Goal: Task Accomplishment & Management: Complete application form

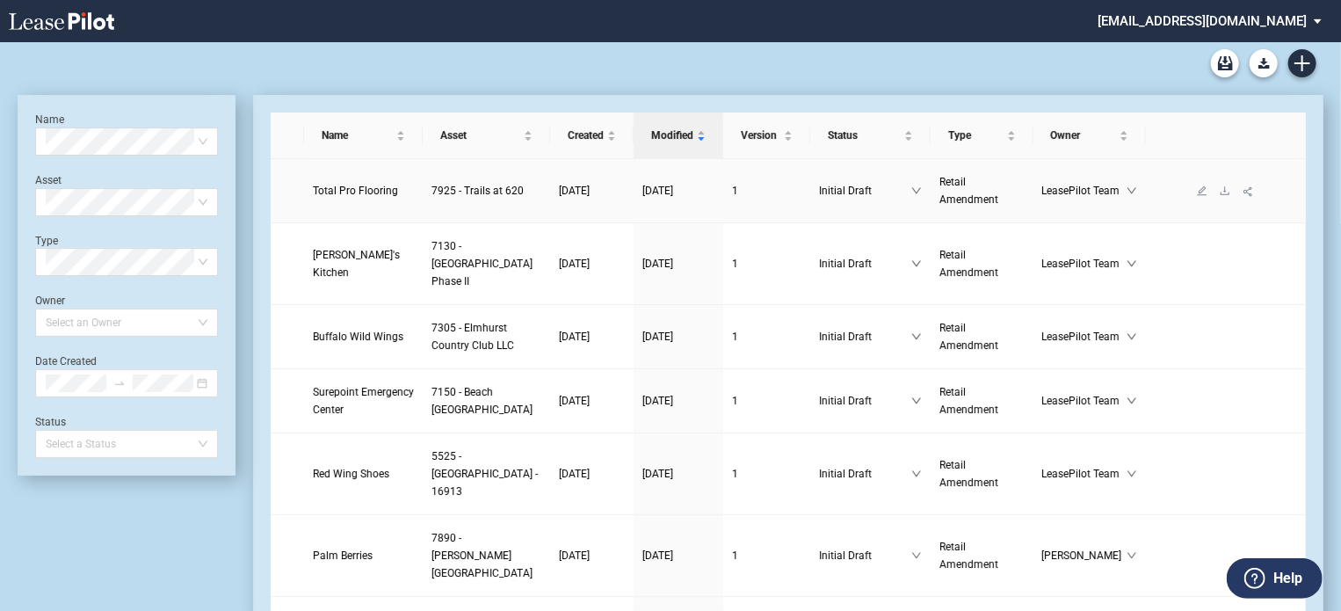
click at [327, 185] on span "Total Pro Flooring" at bounding box center [355, 191] width 85 height 12
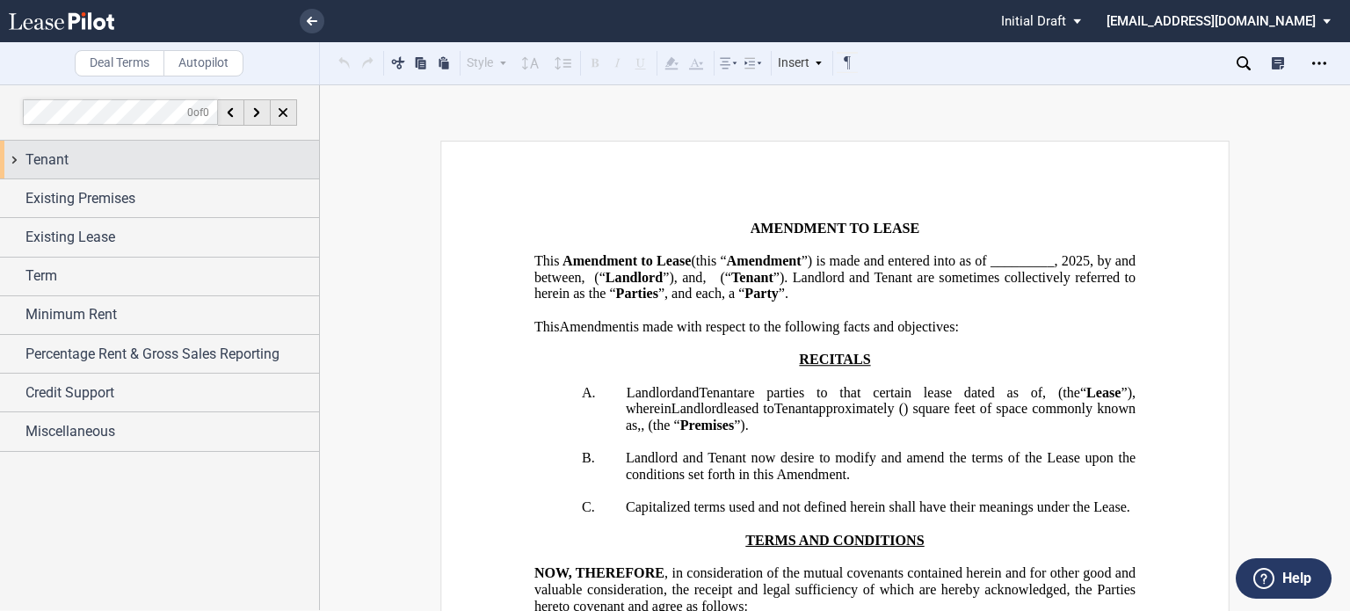
click at [55, 151] on span "Tenant" at bounding box center [46, 159] width 43 height 21
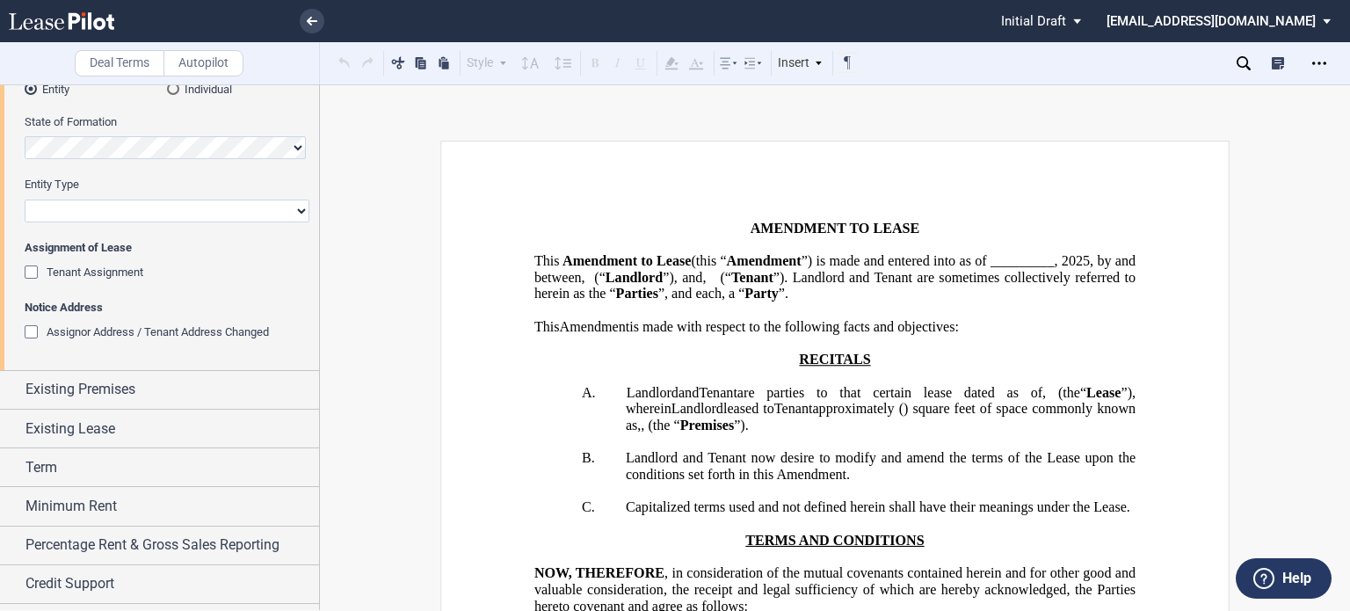
scroll to position [281, 0]
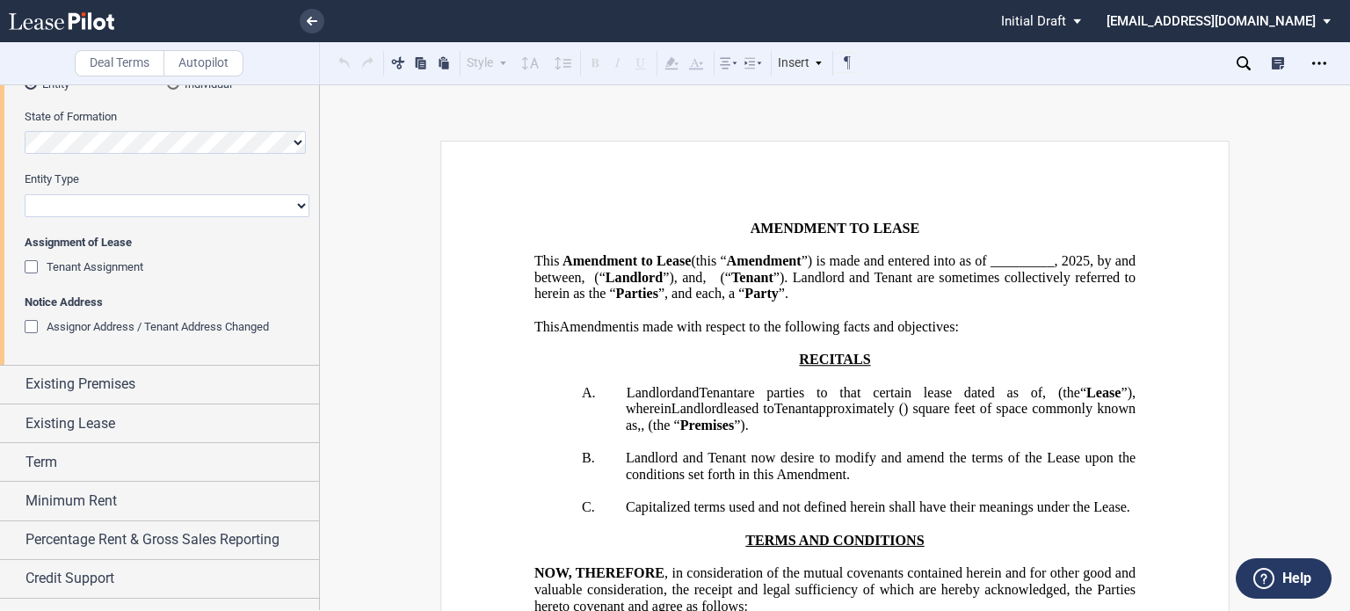
click at [30, 266] on div "Tenant Assignment" at bounding box center [34, 269] width 18 height 18
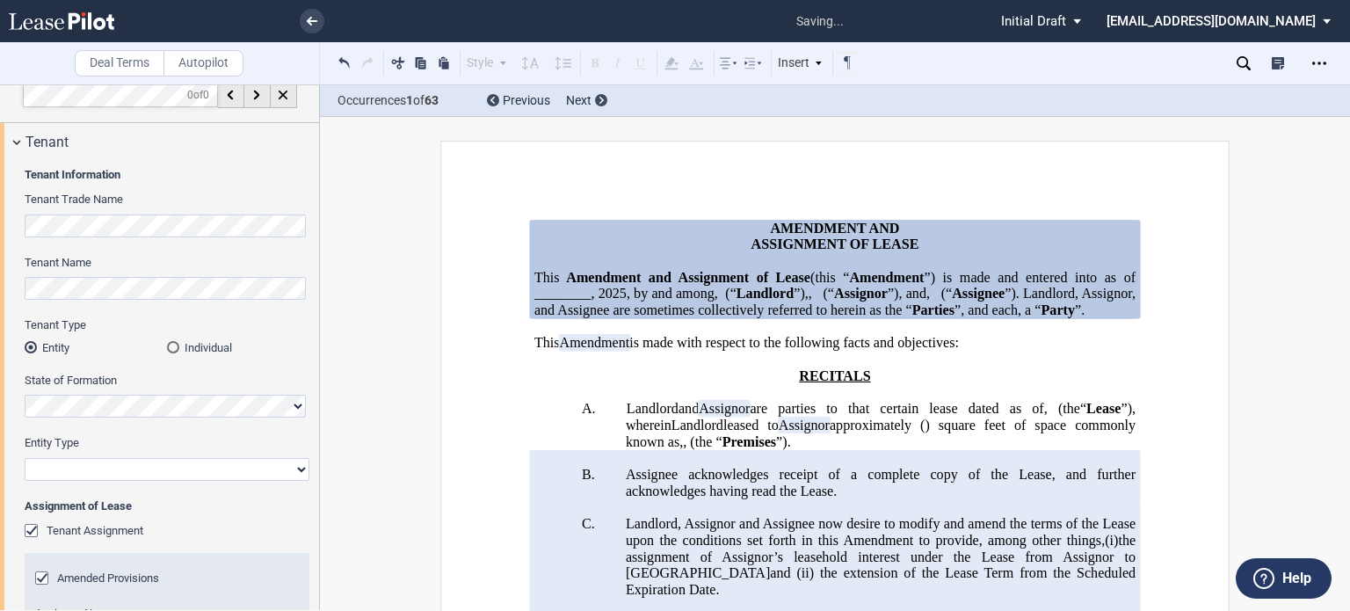
scroll to position [0, 0]
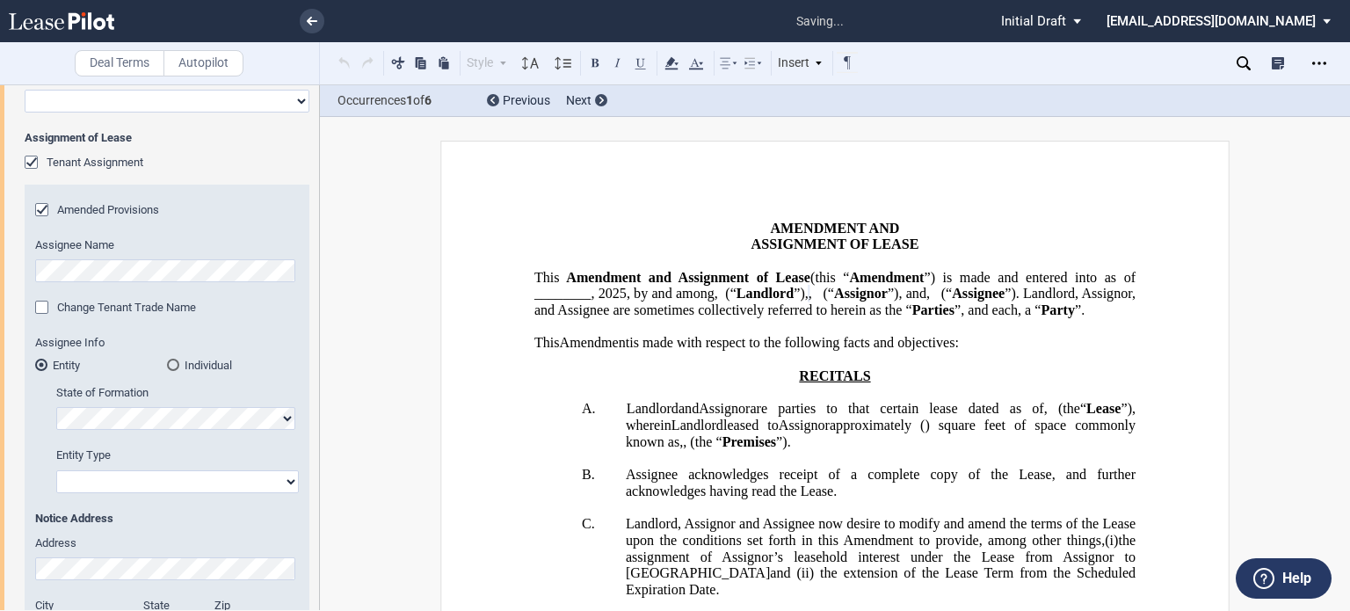
scroll to position [394, 0]
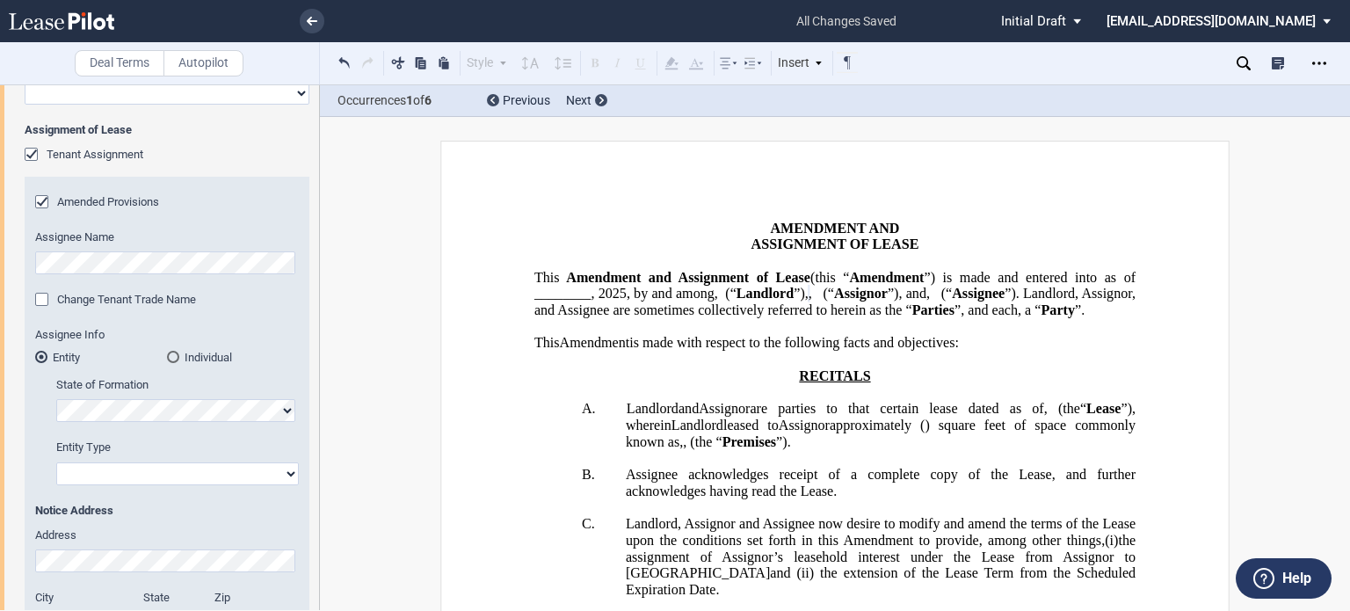
click at [10, 266] on div "Tenant Information Tenant Trade Name Tenant Name Tenant Type Entity Individual …" at bounding box center [159, 592] width 319 height 1614
click at [284, 472] on select "Corporation Limited Liability Company General Partnership Limited Partnership O…" at bounding box center [177, 473] width 243 height 23
select select "limited liability company"
click at [56, 462] on select "Corporation Limited Liability Company General Partnership Limited Partnership O…" at bounding box center [177, 473] width 243 height 23
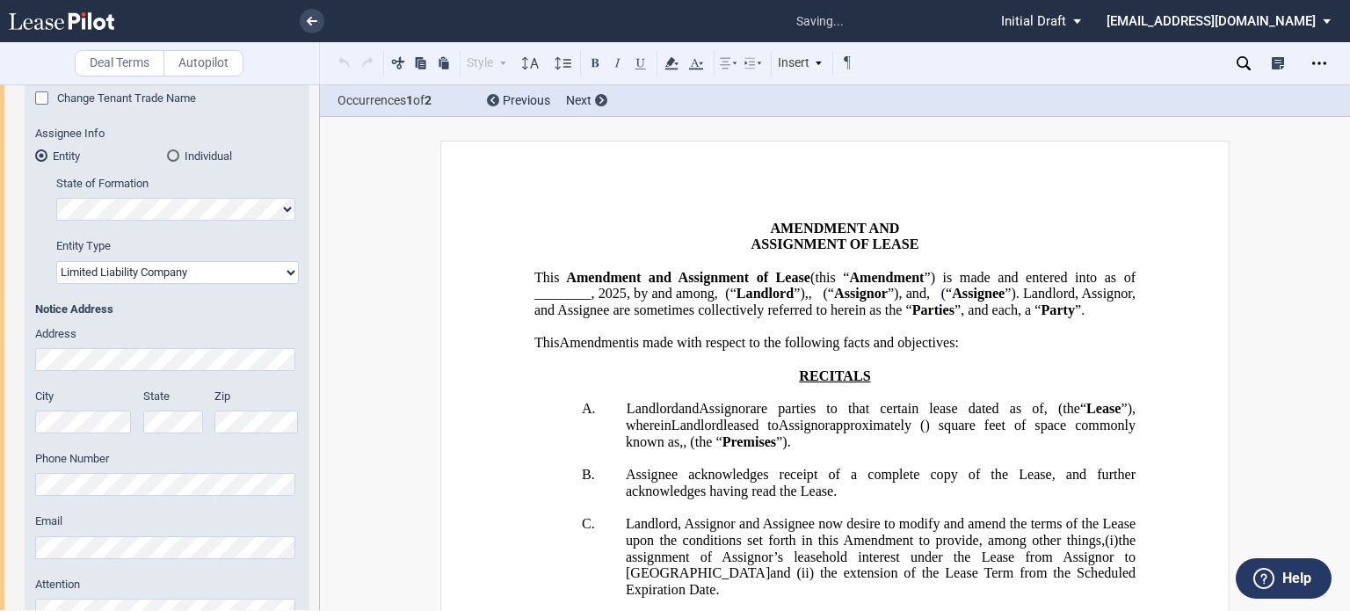
scroll to position [603, 0]
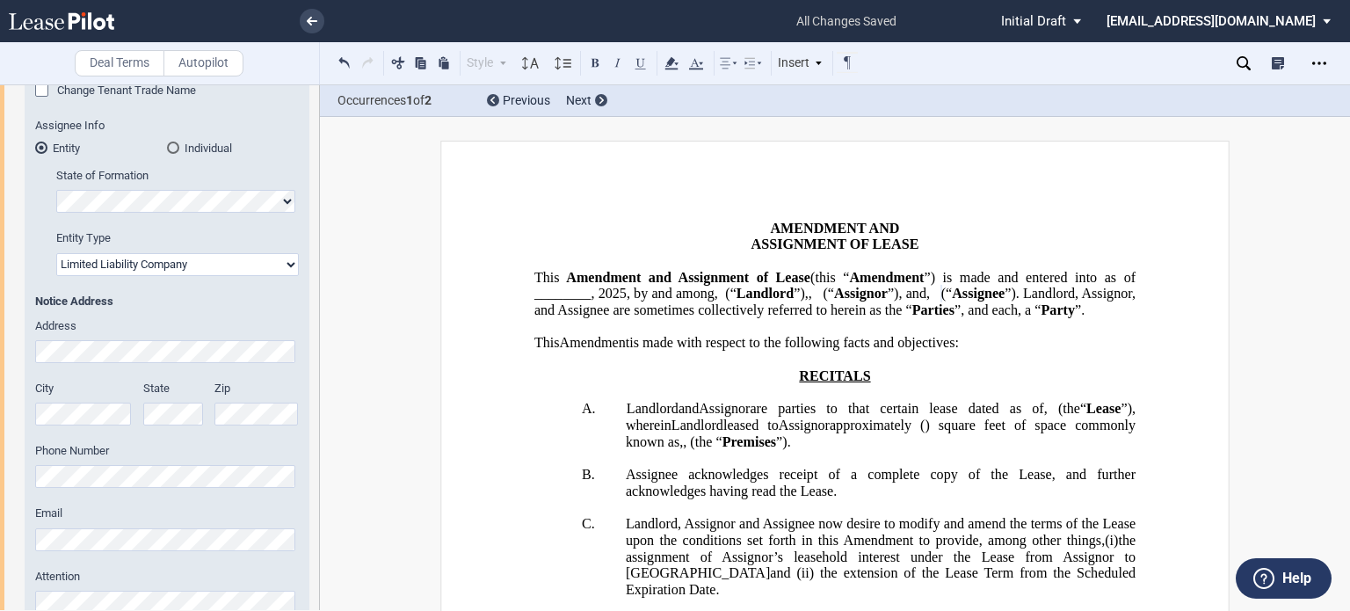
click at [654, 301] on span "”) is made and entered into as of ________," at bounding box center [836, 285] width 605 height 32
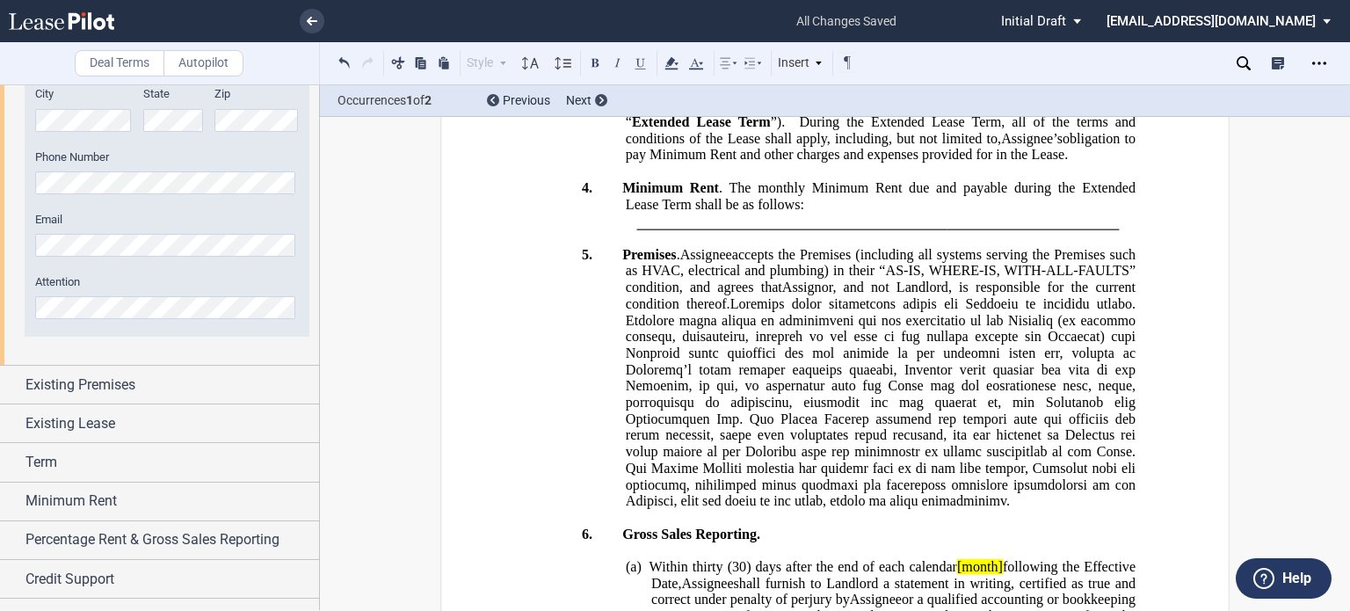
scroll to position [1453, 0]
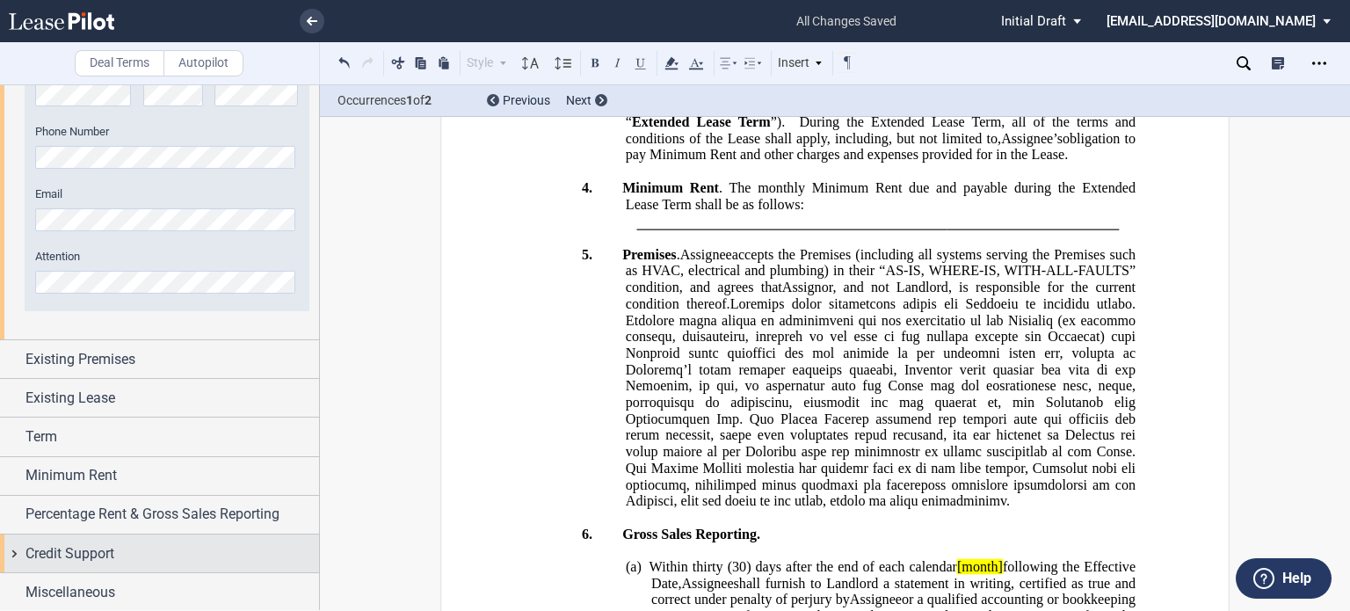
click at [81, 548] on span "Credit Support" at bounding box center [69, 553] width 89 height 21
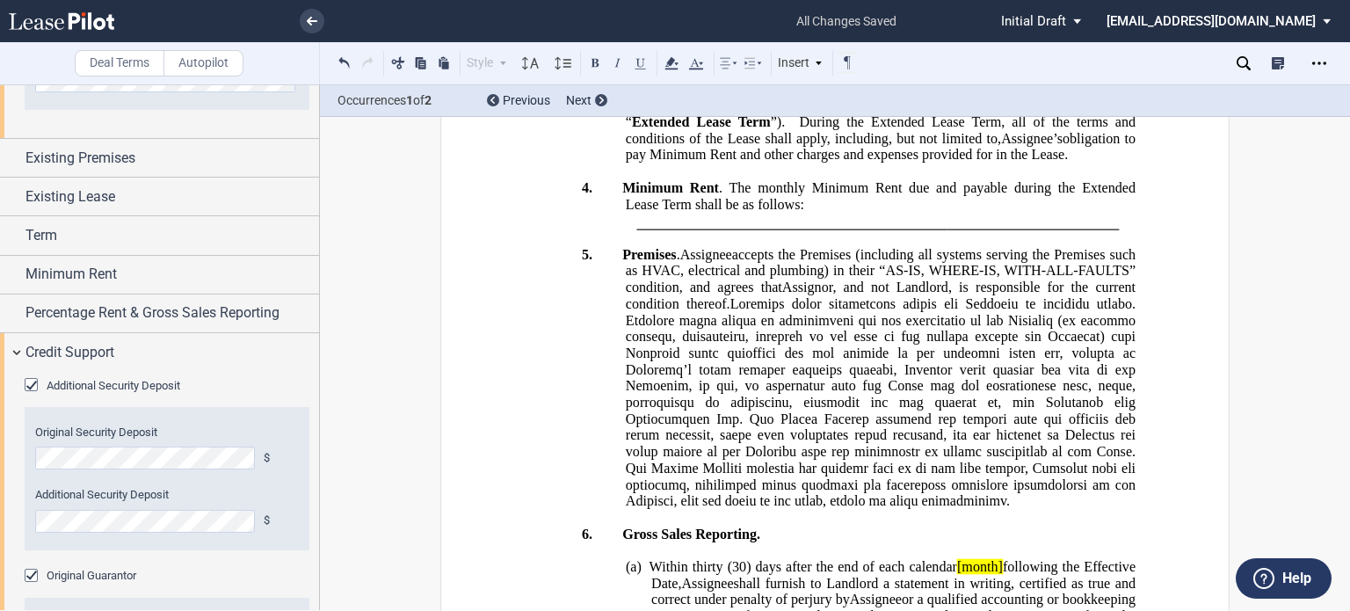
scroll to position [1710, 0]
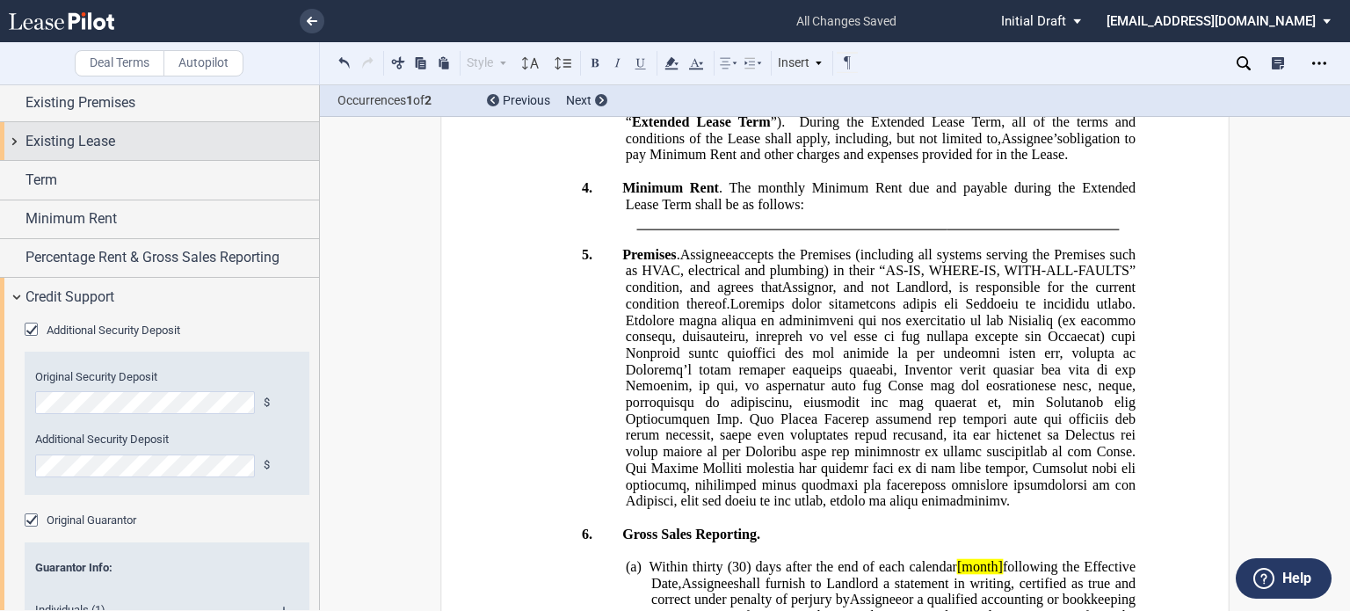
click at [89, 140] on span "Existing Lease" at bounding box center [70, 141] width 90 height 21
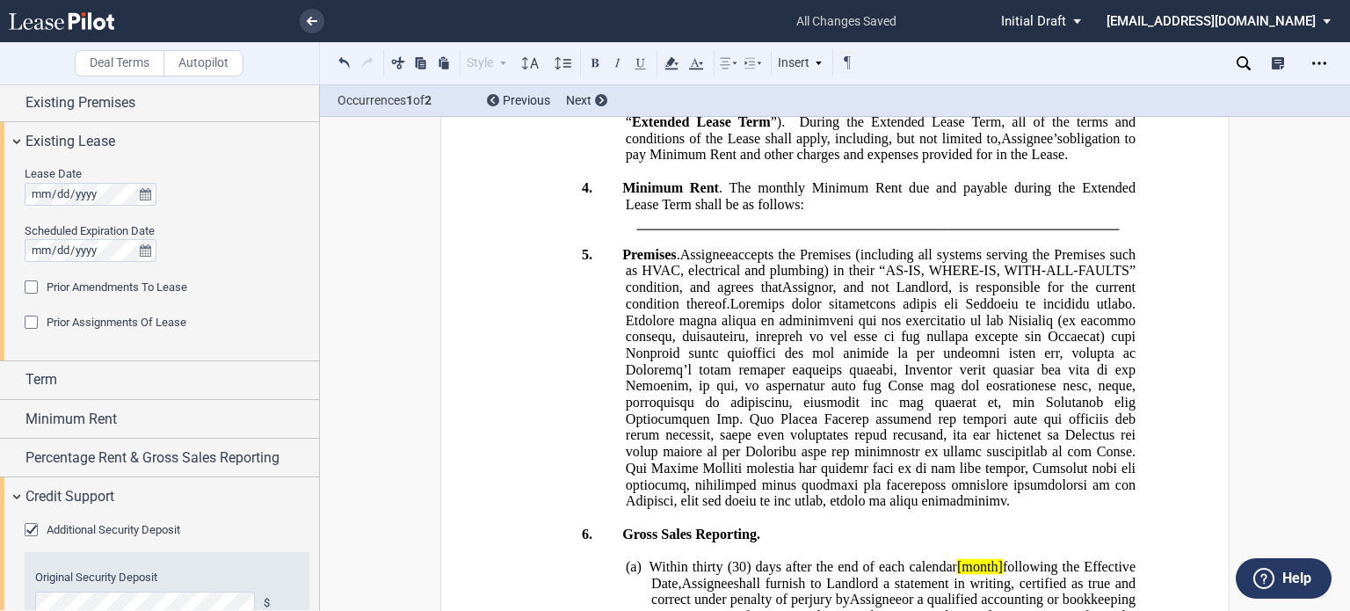
drag, startPoint x: 314, startPoint y: 442, endPoint x: 320, endPoint y: 375, distance: 67.1
click at [320, 375] on div "Deal Terms Autopilot Style Normal 8pt 9pt 10pt 10.5pt 11pt 12pt 14pt 16pt Norma…" at bounding box center [675, 347] width 1350 height 527
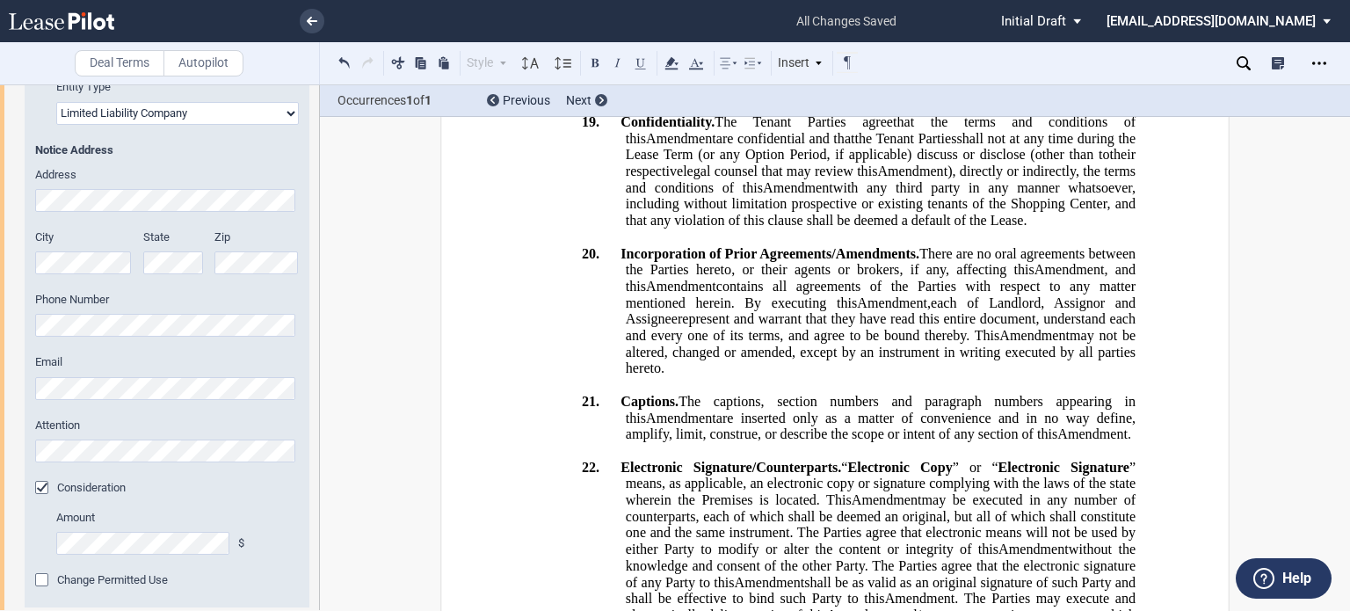
scroll to position [742, 0]
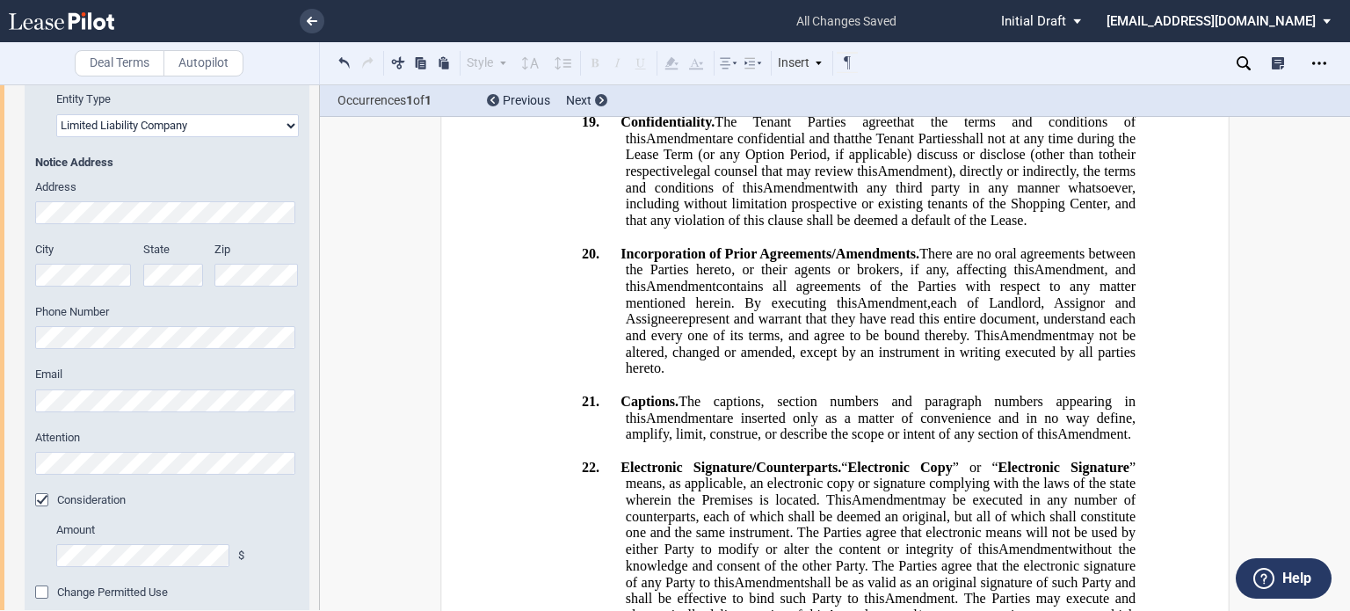
click at [7, 456] on div "Tenant Information Tenant Trade Name Tenant Name Tenant Type Entity Individual …" at bounding box center [159, 244] width 319 height 1614
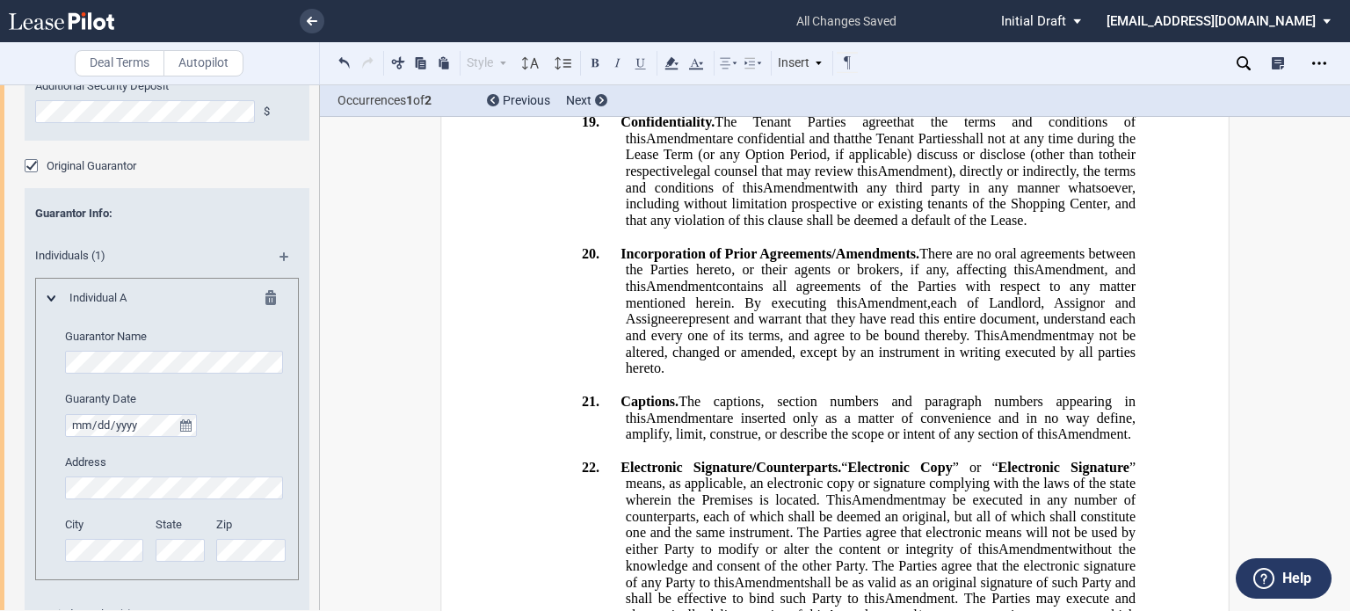
scroll to position [2430, 0]
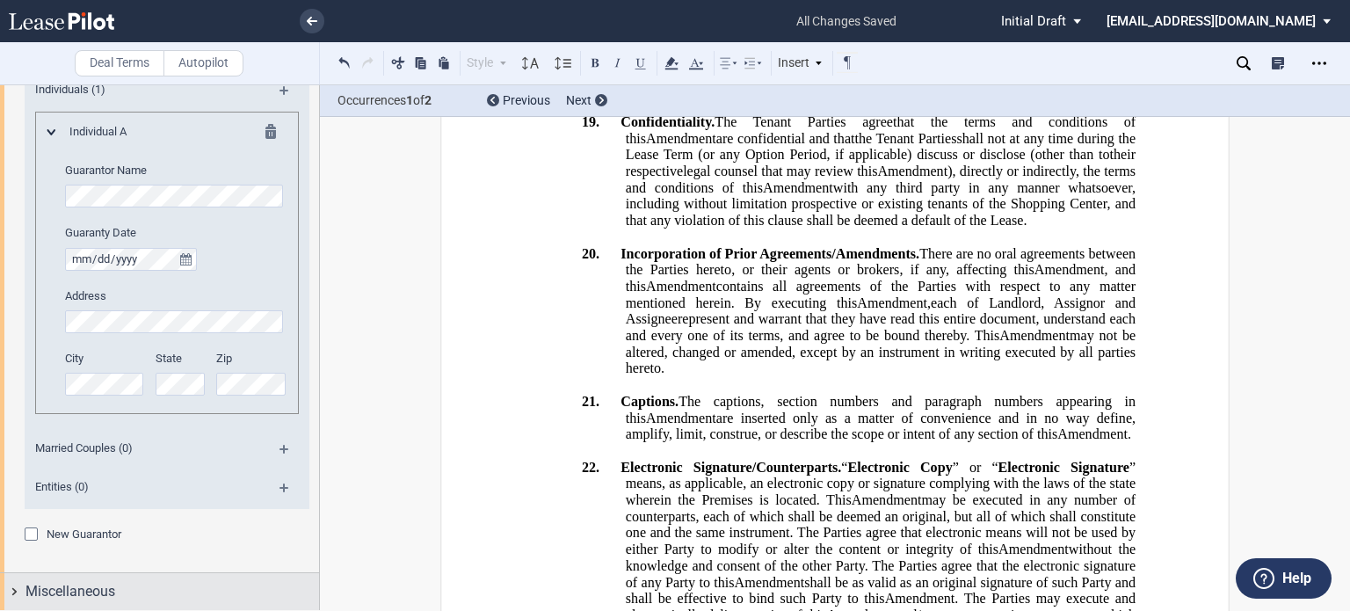
click at [63, 591] on span "Miscellaneous" at bounding box center [70, 591] width 90 height 21
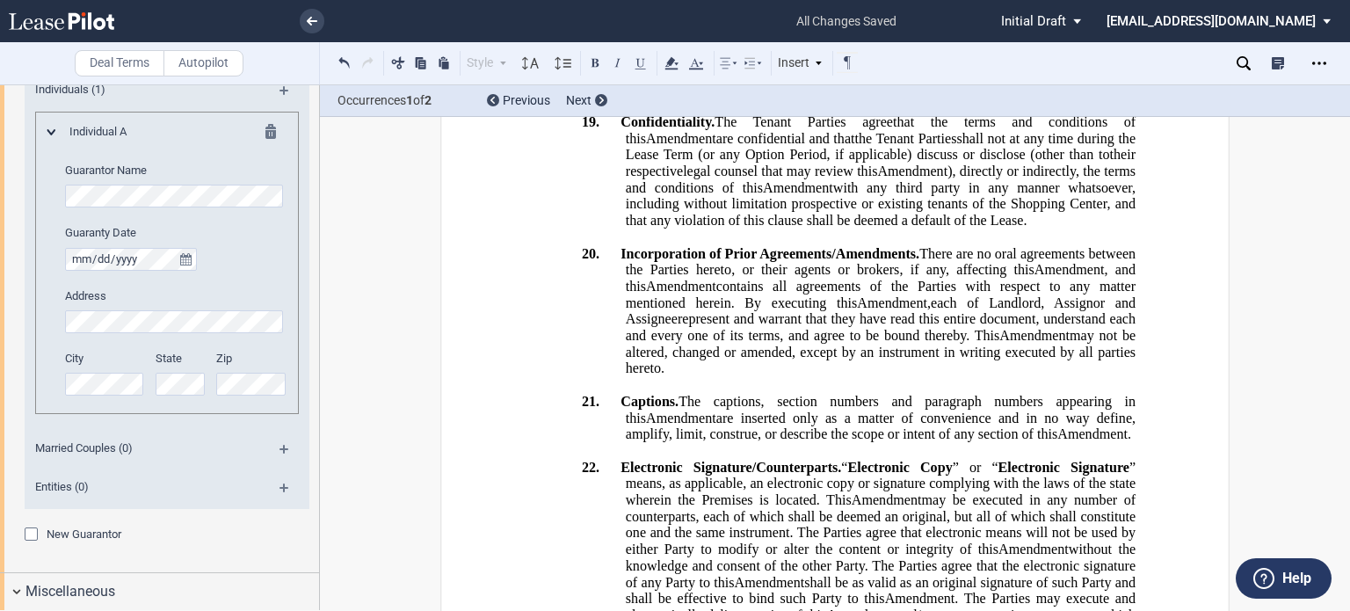
scroll to position [2697, 0]
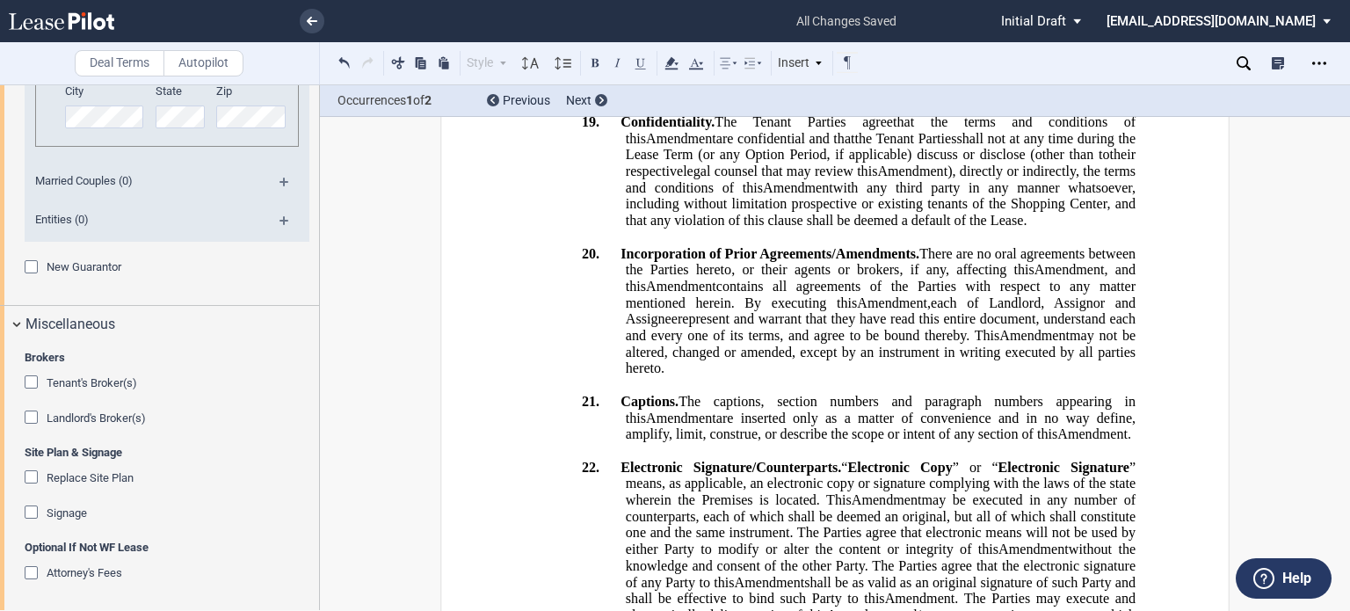
click at [33, 578] on div "Attorney's Fees" at bounding box center [34, 575] width 18 height 18
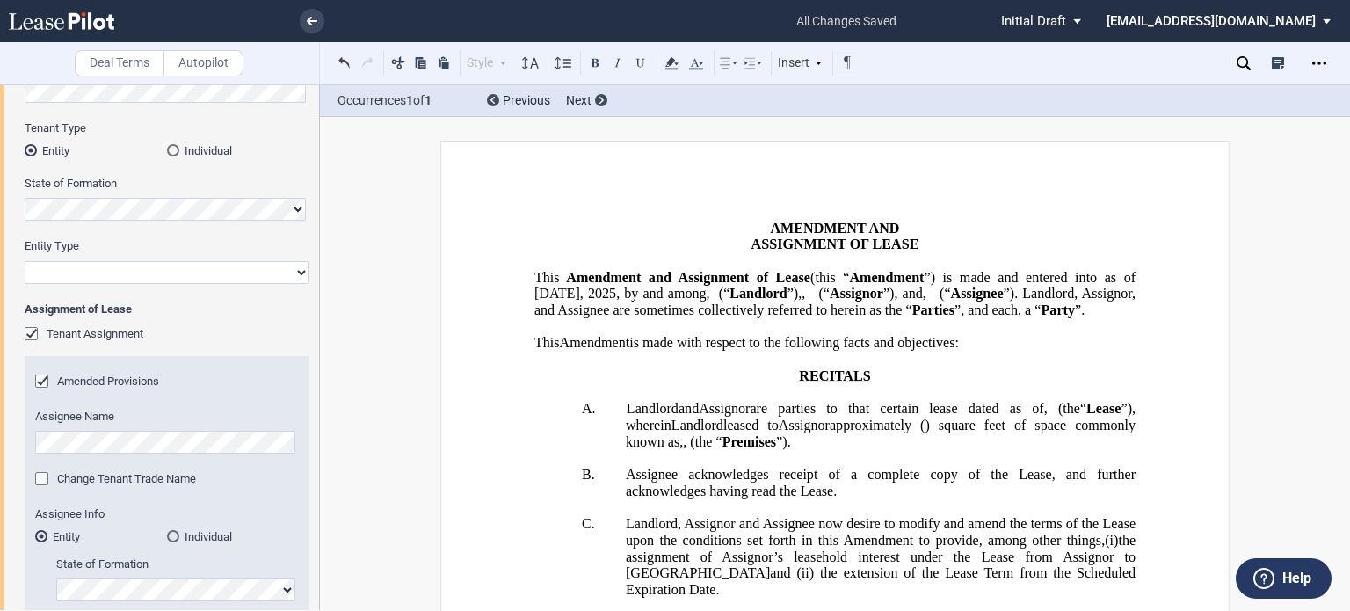
scroll to position [0, 0]
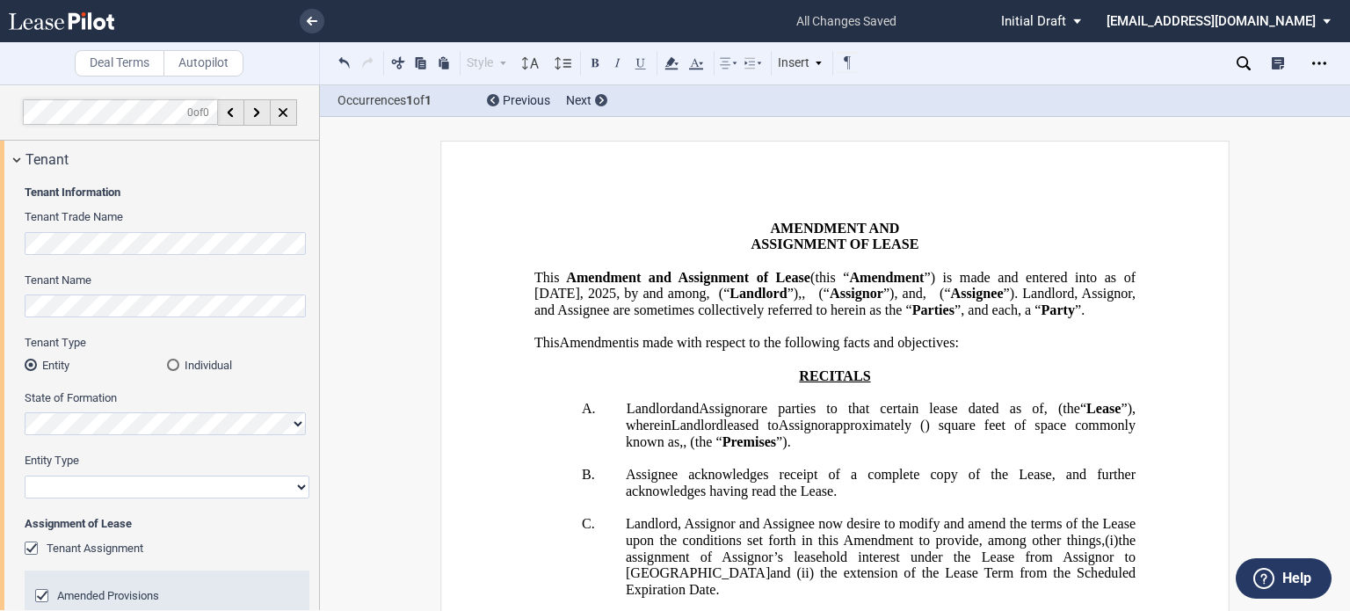
click at [1329, 140] on div "Deal Terms Autopilot Style Normal 8pt 9pt 10pt 10.5pt 11pt 12pt 14pt 16pt Norma…" at bounding box center [675, 347] width 1350 height 527
click at [1341, 143] on div "Deal Terms Autopilot Style Normal 8pt 9pt 10pt 10.5pt 11pt 12pt 14pt 16pt Norma…" at bounding box center [675, 347] width 1350 height 527
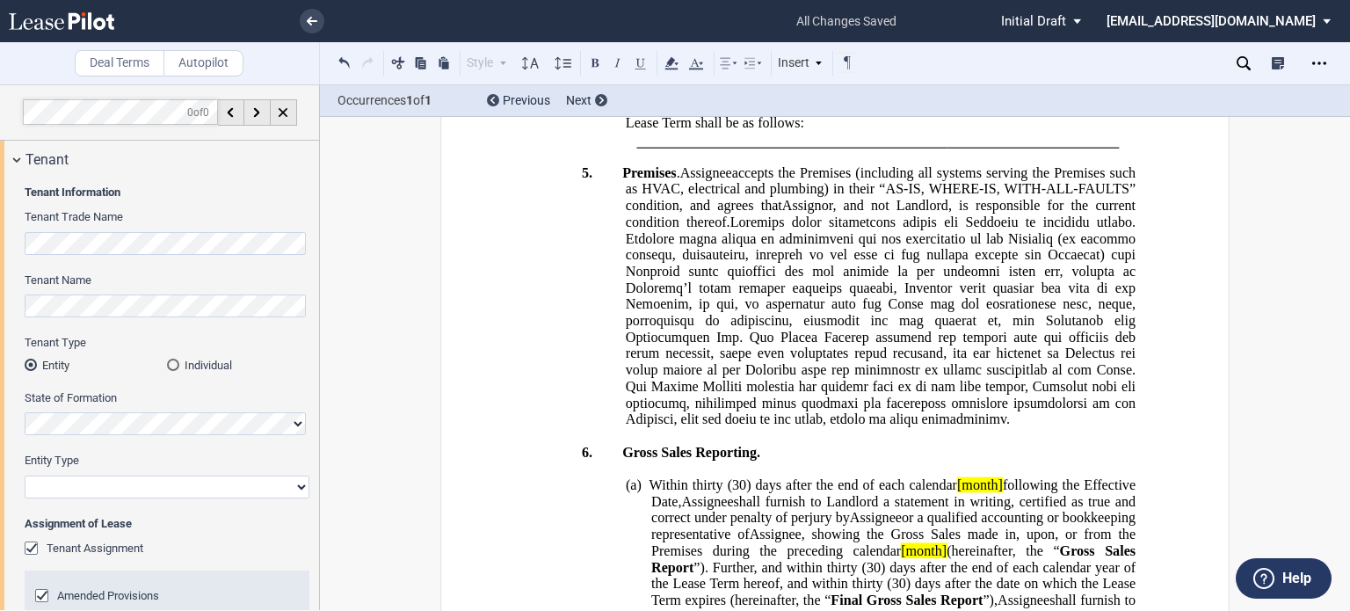
scroll to position [1432, 0]
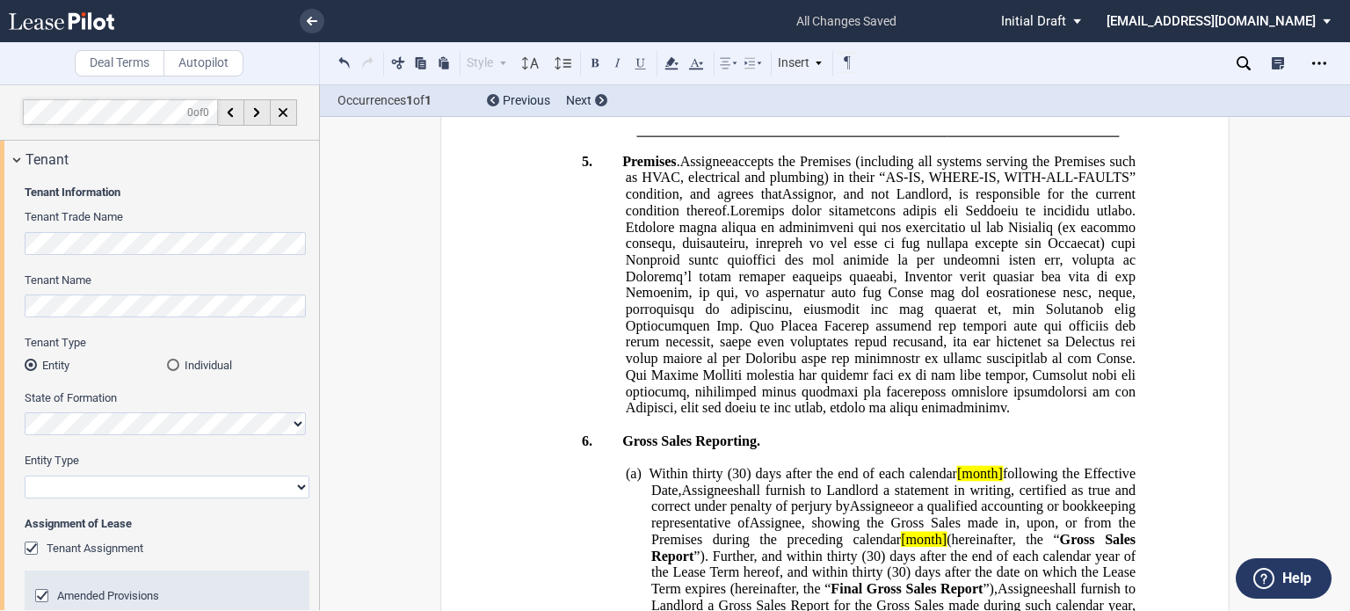
drag, startPoint x: 319, startPoint y: 163, endPoint x: 319, endPoint y: 182, distance: 19.3
click at [319, 182] on div at bounding box center [160, 347] width 320 height 526
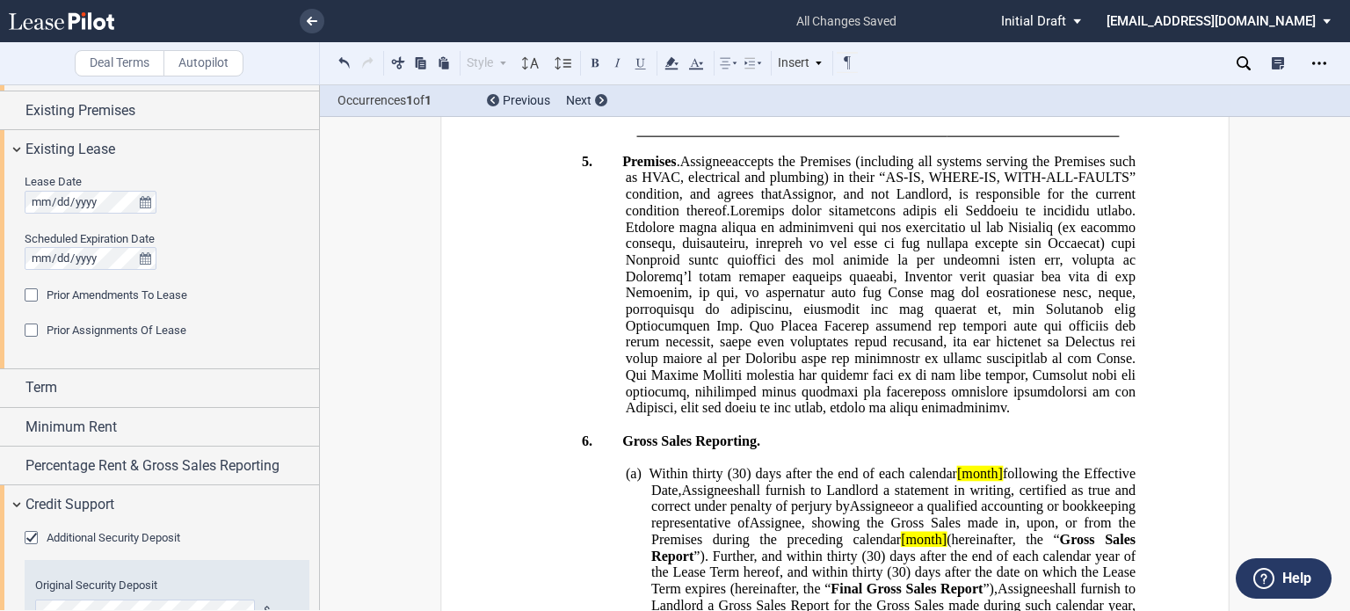
scroll to position [1723, 0]
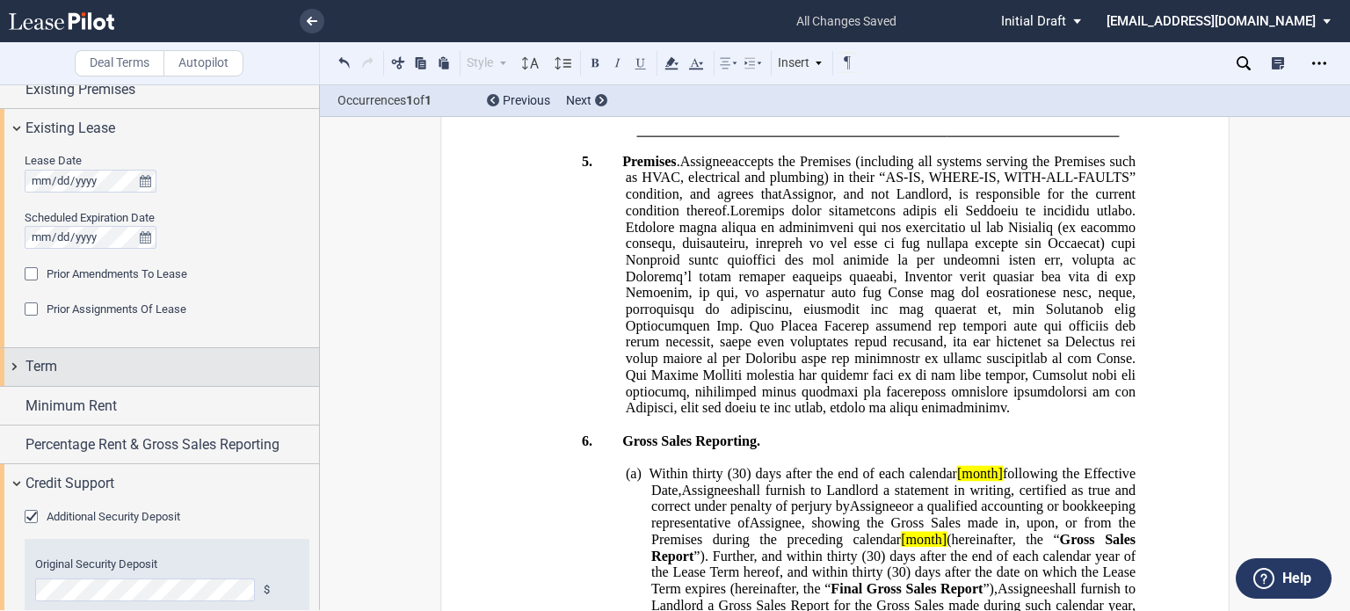
click at [282, 368] on div "Term" at bounding box center [172, 366] width 294 height 21
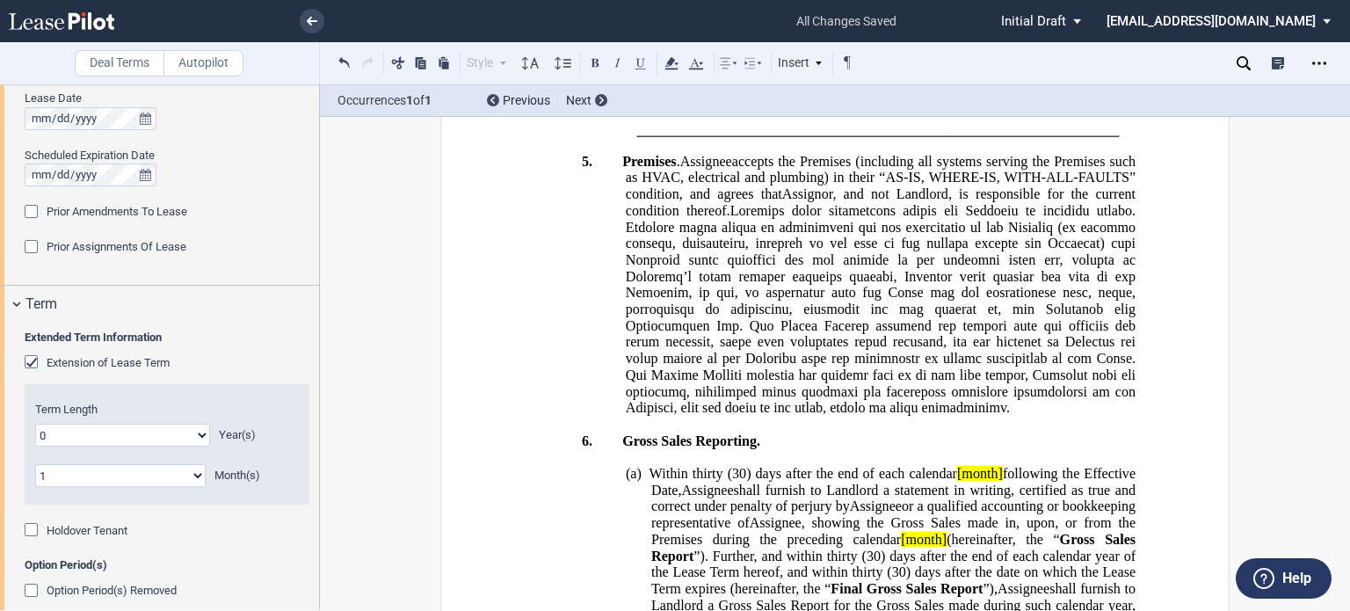
scroll to position [1775, 0]
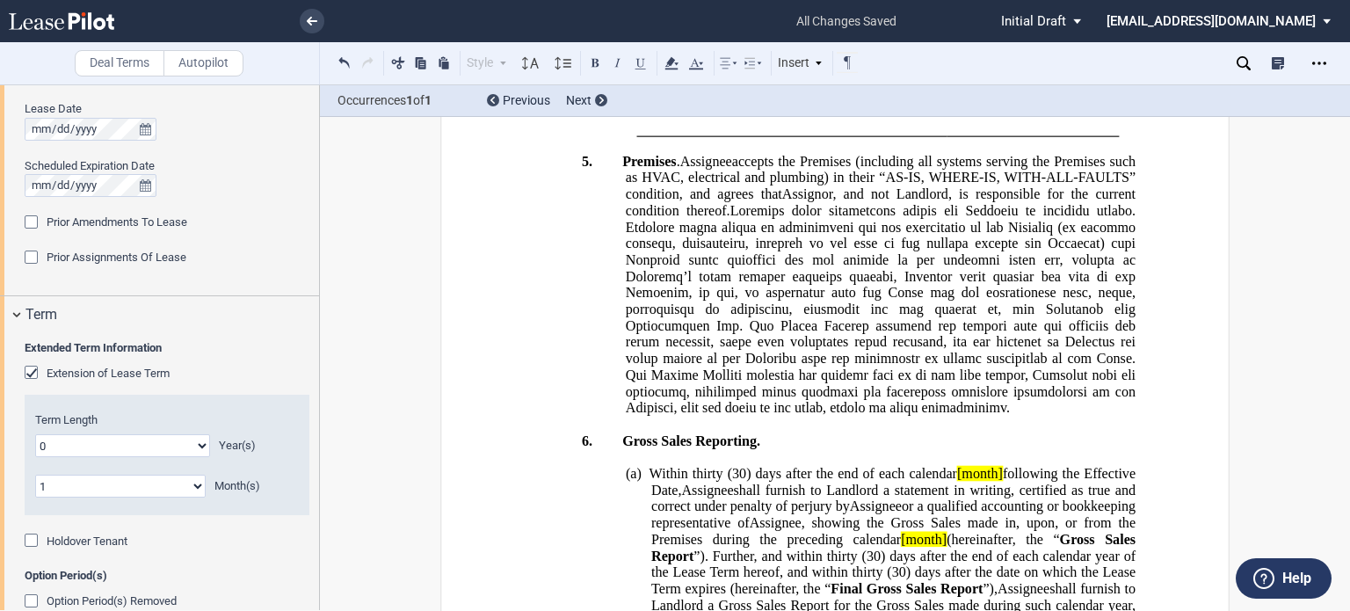
click at [33, 367] on div "Extension of Lease Term" at bounding box center [34, 375] width 18 height 18
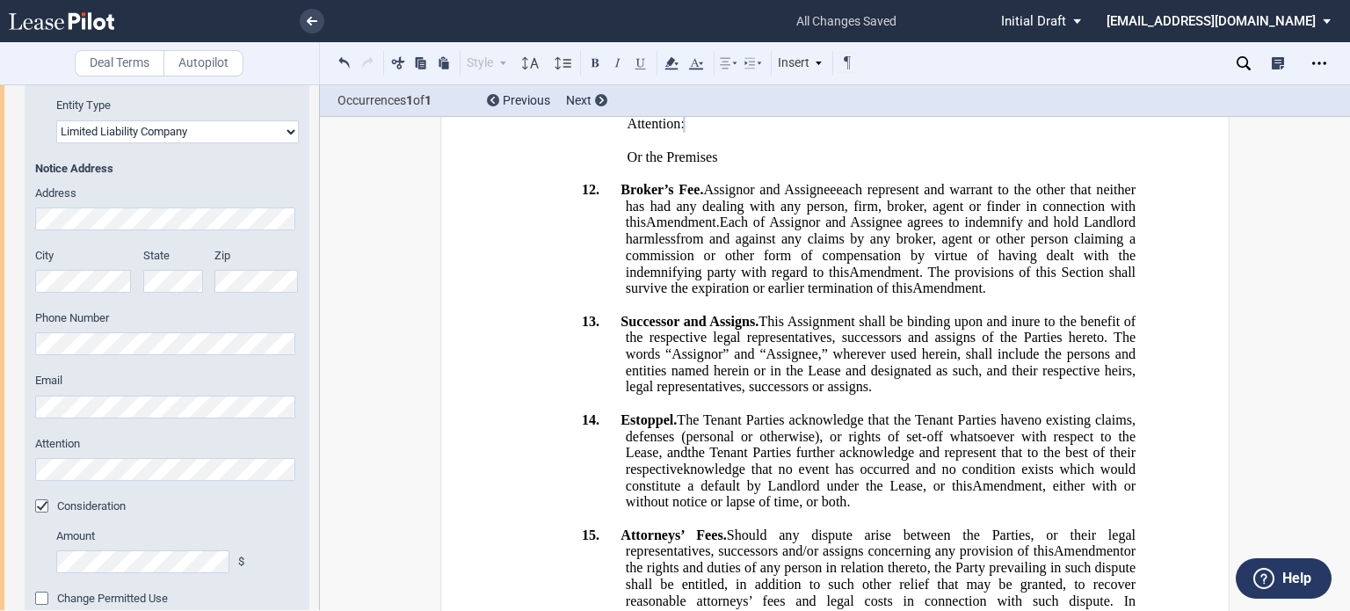
scroll to position [5132, 0]
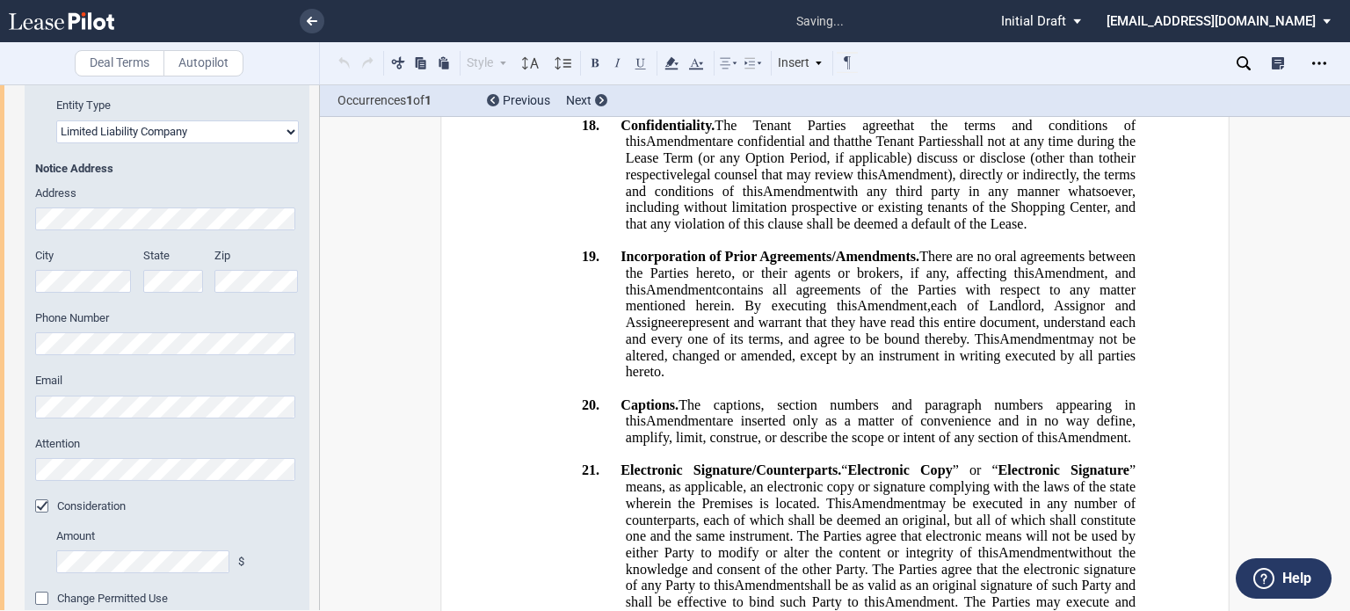
click at [131, 330] on div "Phone Number" at bounding box center [167, 332] width 264 height 45
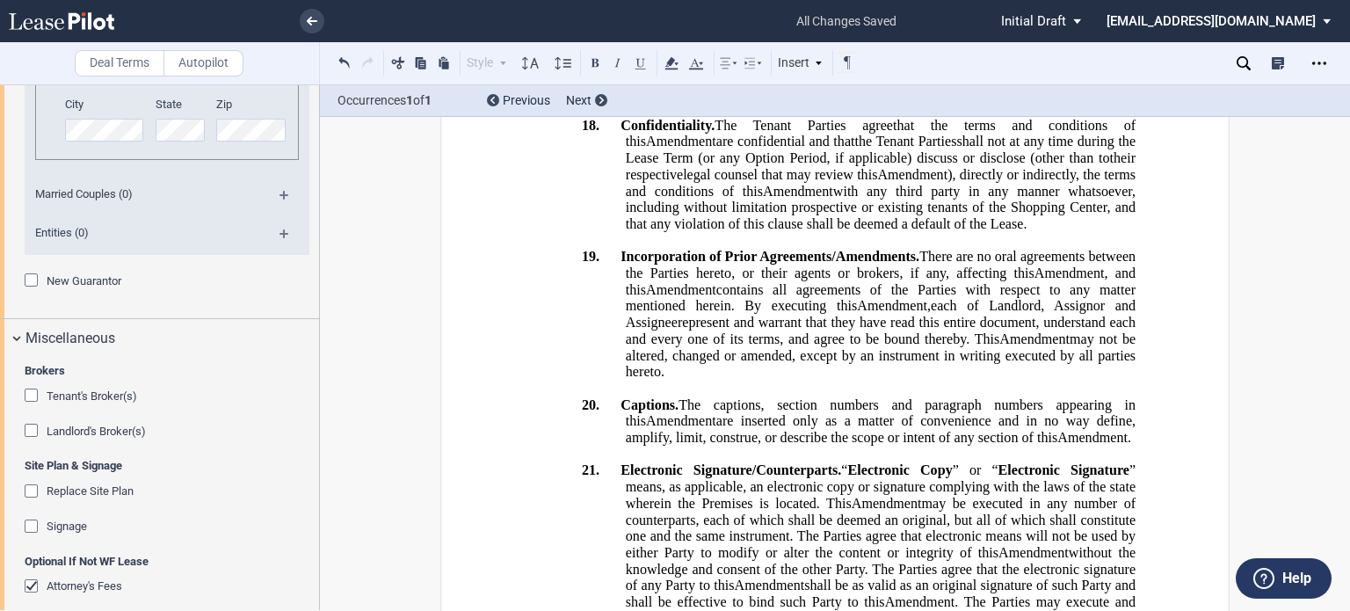
scroll to position [2812, 0]
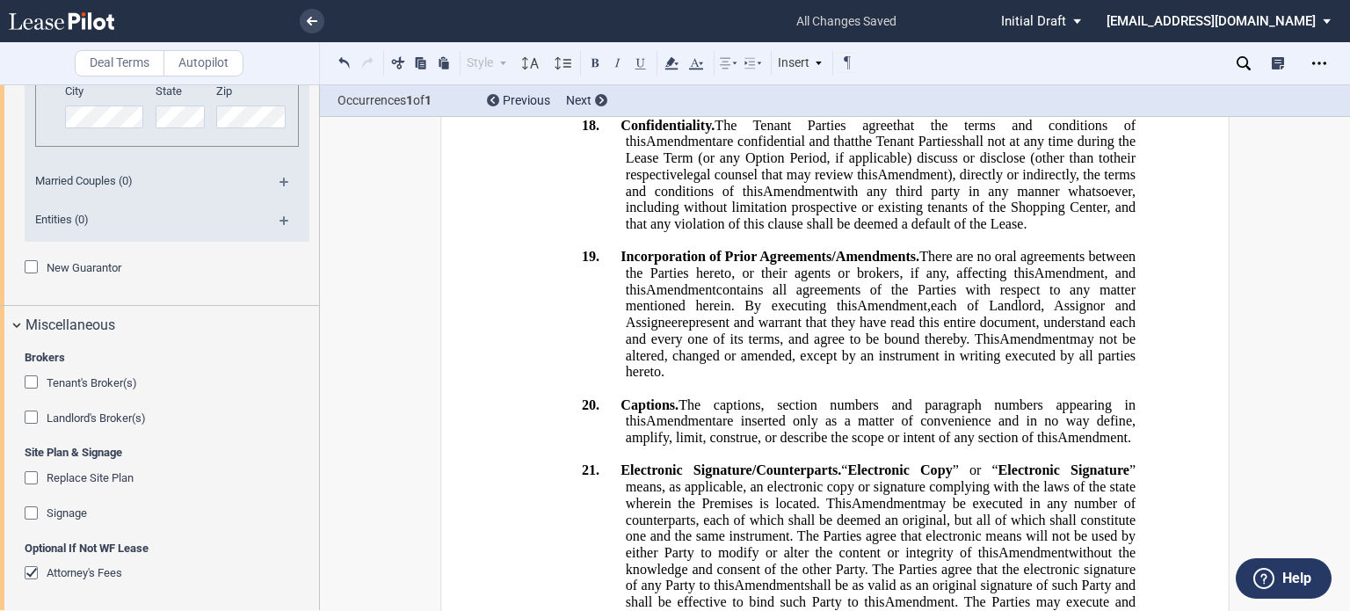
click at [25, 269] on div "New Guarantor" at bounding box center [34, 269] width 18 height 18
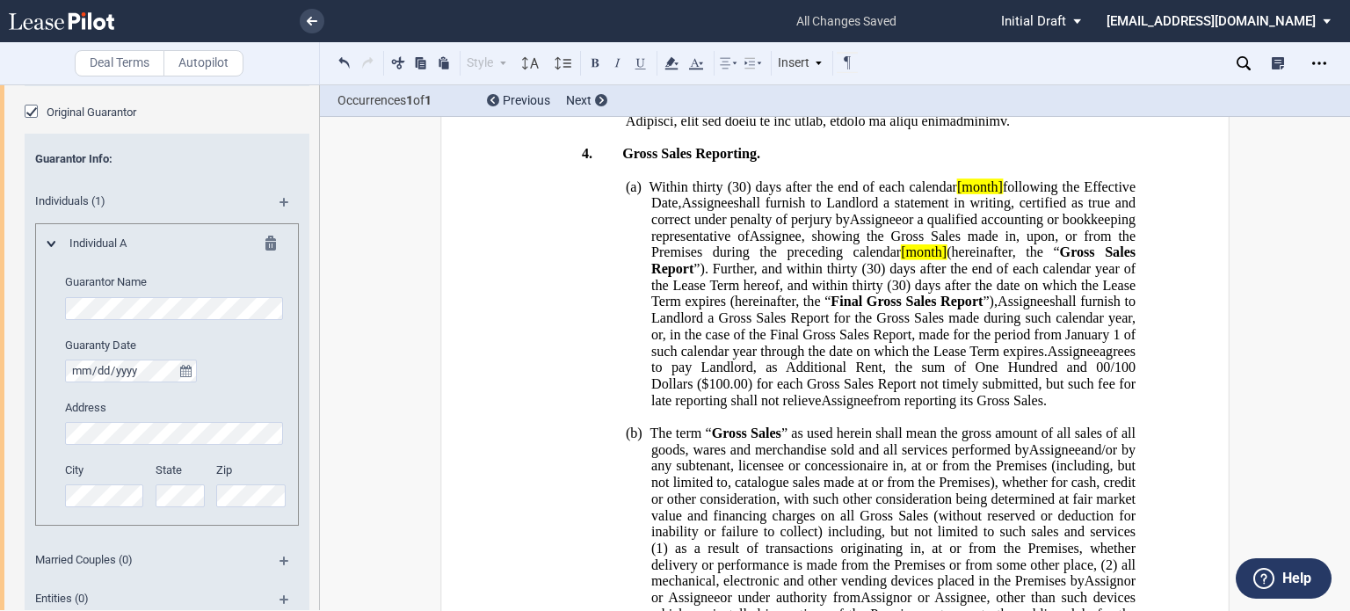
scroll to position [2438, 0]
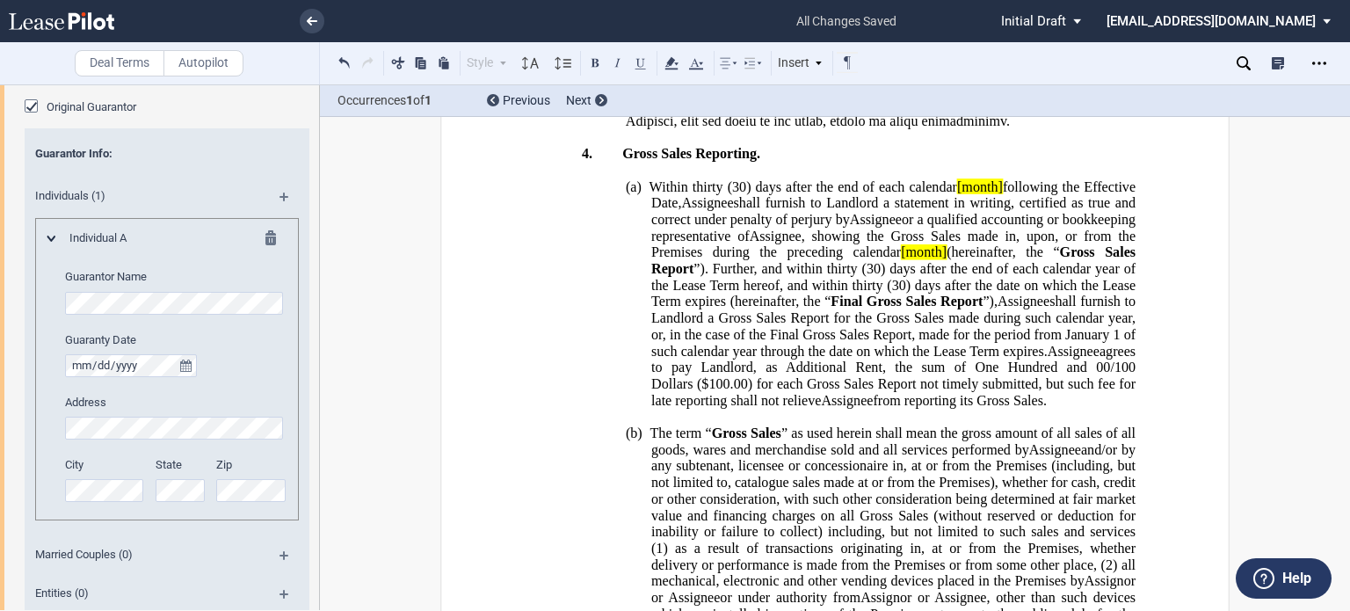
click at [269, 240] on md-icon at bounding box center [275, 240] width 21 height 21
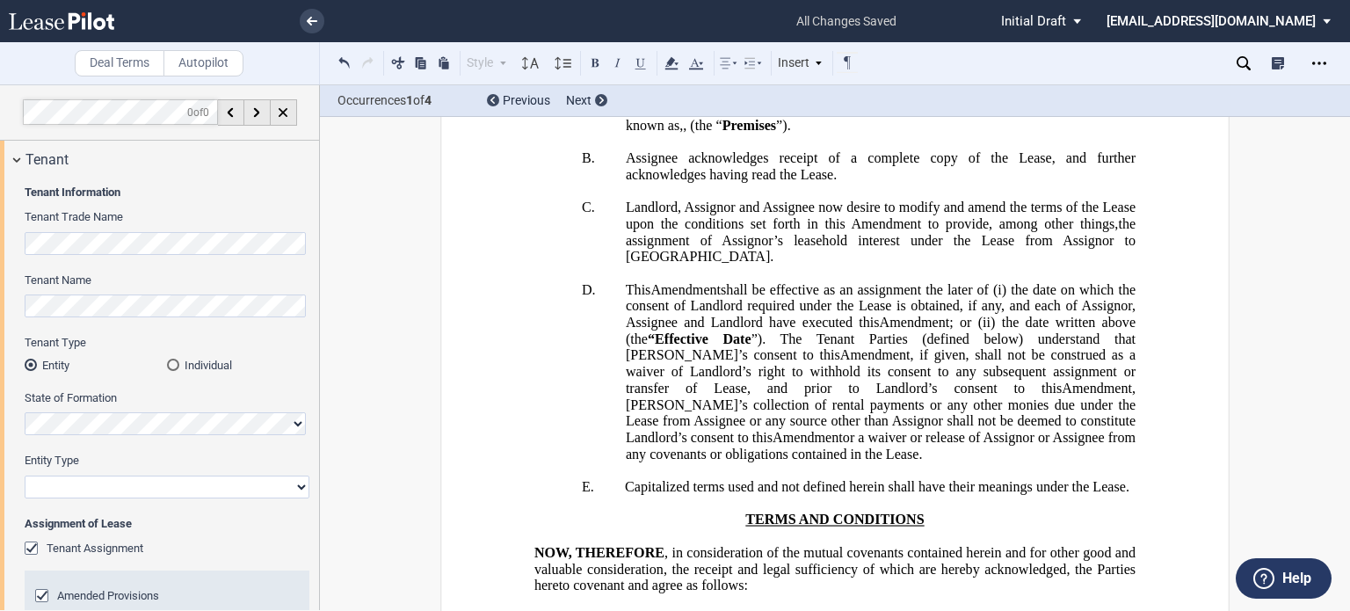
scroll to position [26, 0]
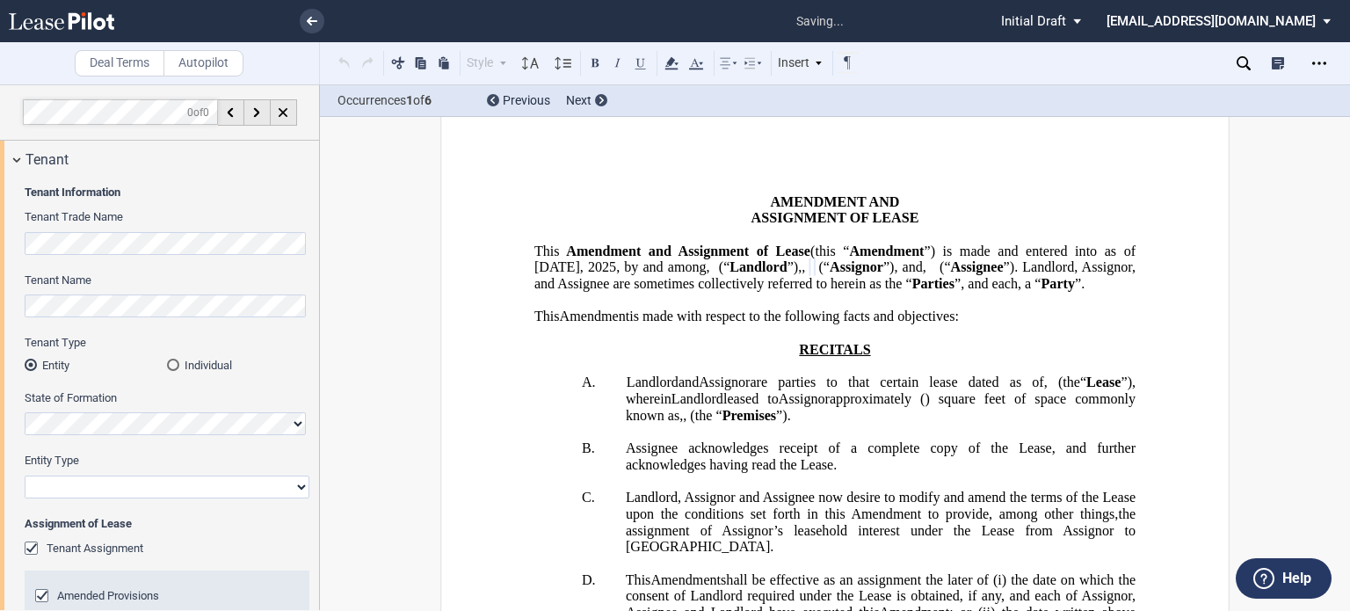
click at [295, 484] on select "Corporation Limited Liability Company General Partnership Limited Partnership O…" at bounding box center [167, 487] width 285 height 23
select select "limited liability company"
click at [25, 476] on select "Corporation Limited Liability Company General Partnership Limited Partnership O…" at bounding box center [167, 487] width 285 height 23
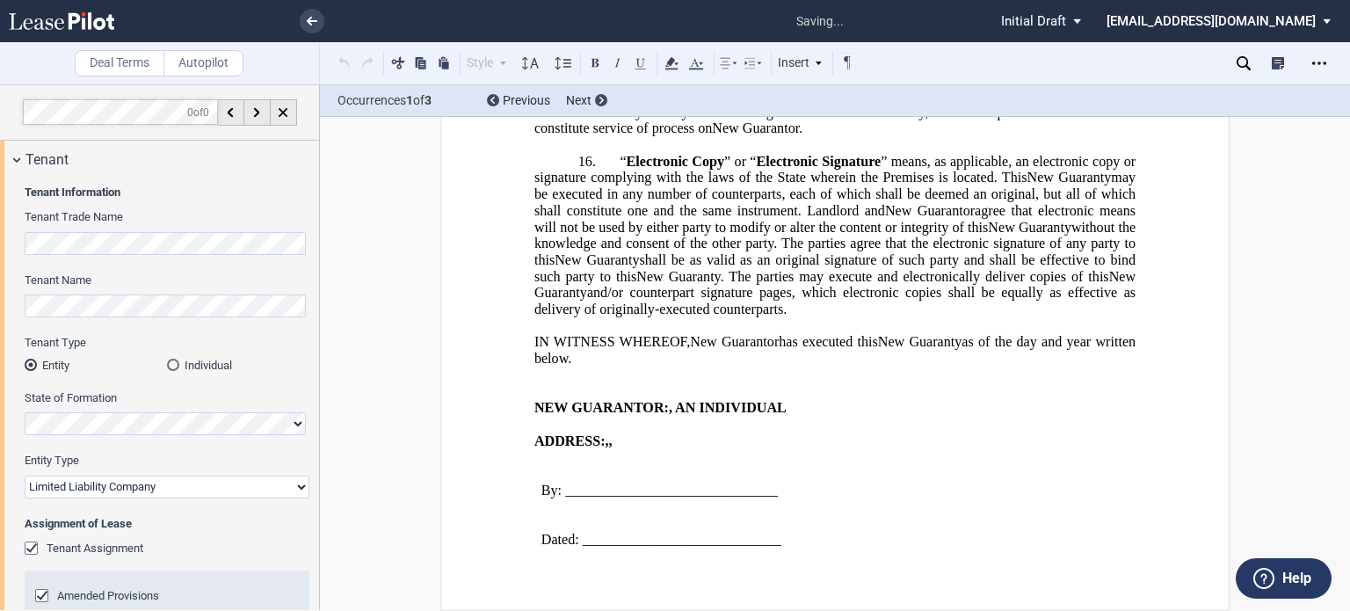
scroll to position [11371, 0]
drag, startPoint x: 314, startPoint y: 156, endPoint x: 315, endPoint y: 182, distance: 25.5
click at [315, 182] on div at bounding box center [160, 347] width 320 height 526
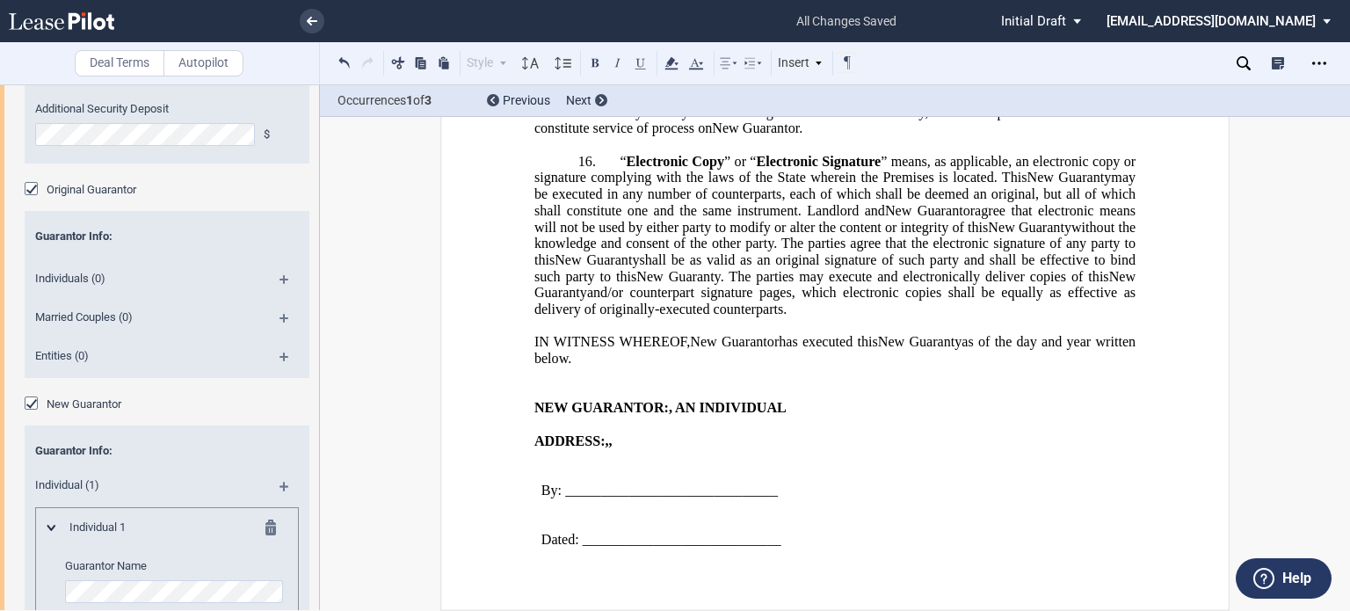
scroll to position [2370, 0]
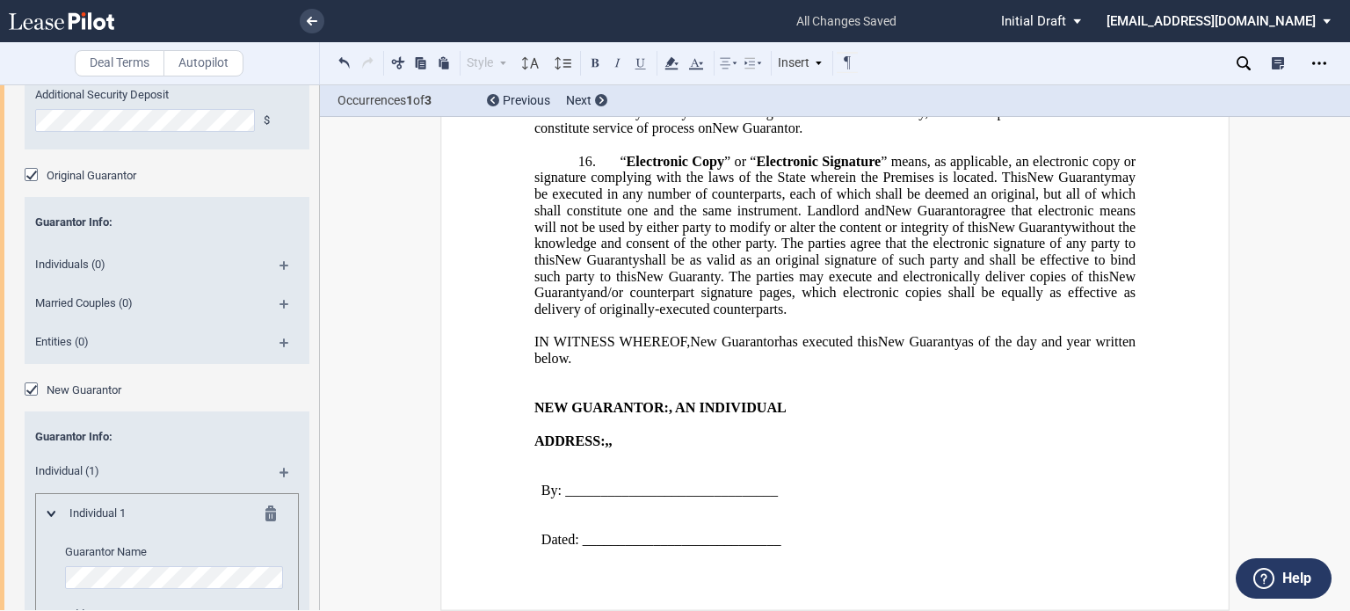
click at [35, 178] on div "Original Guarantor" at bounding box center [34, 177] width 18 height 18
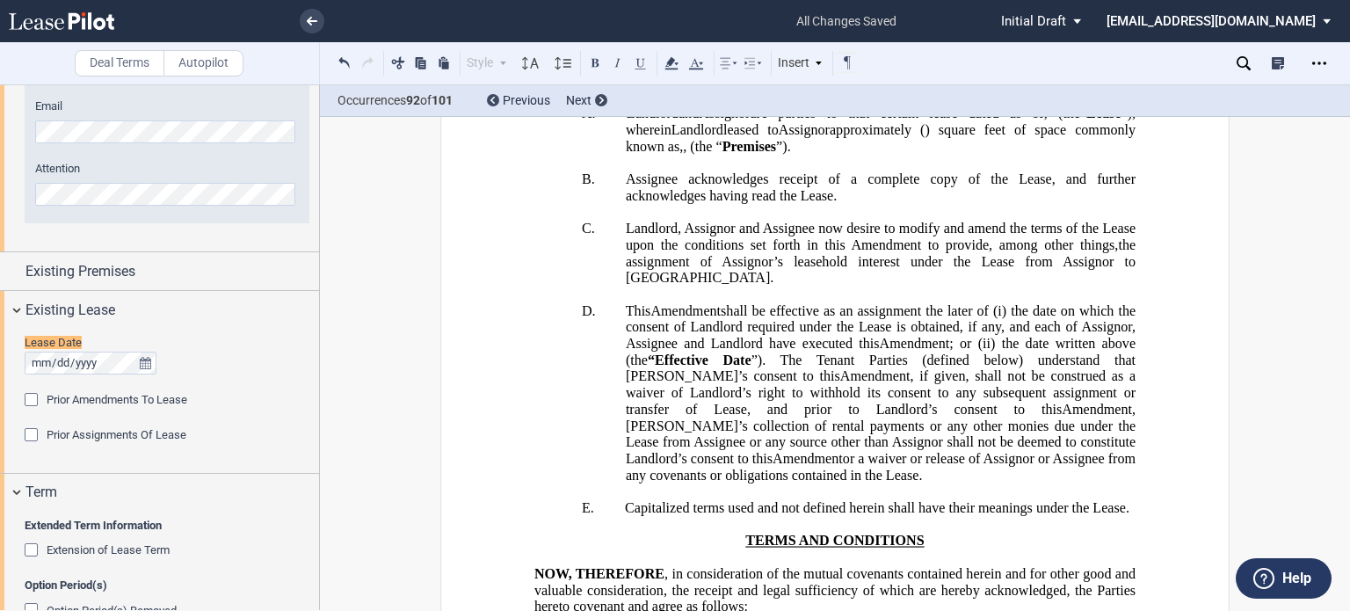
scroll to position [1536, 0]
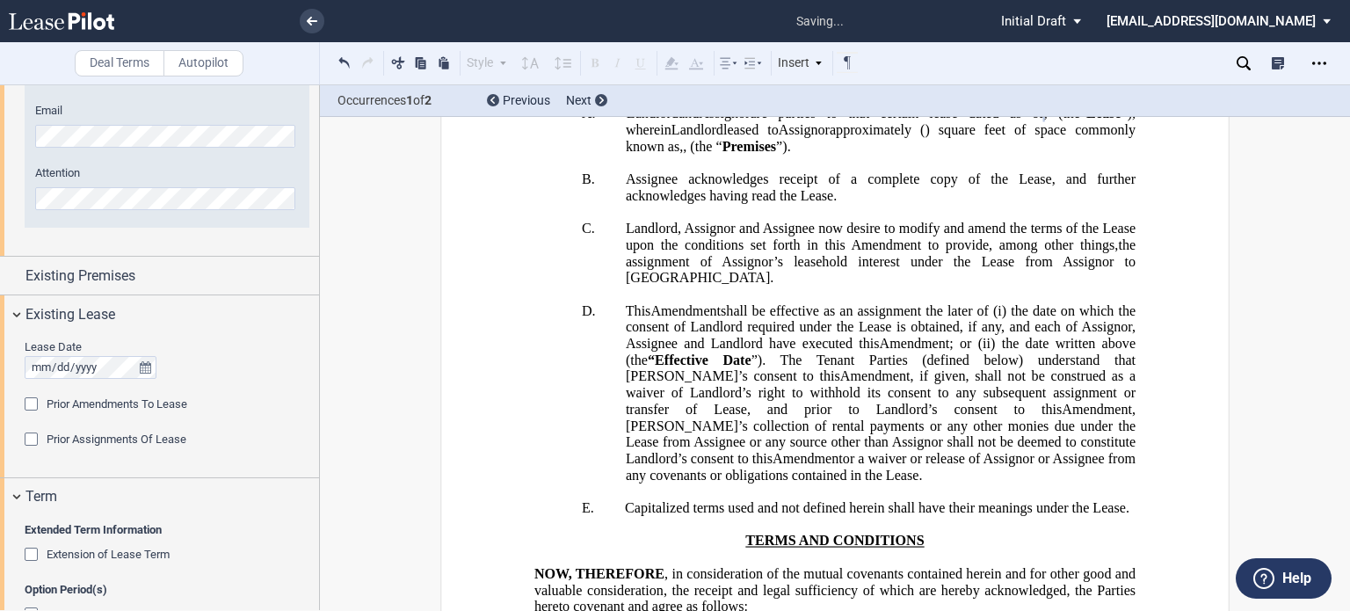
click at [28, 409] on div "Prior Amendments To Lease" at bounding box center [34, 406] width 18 height 18
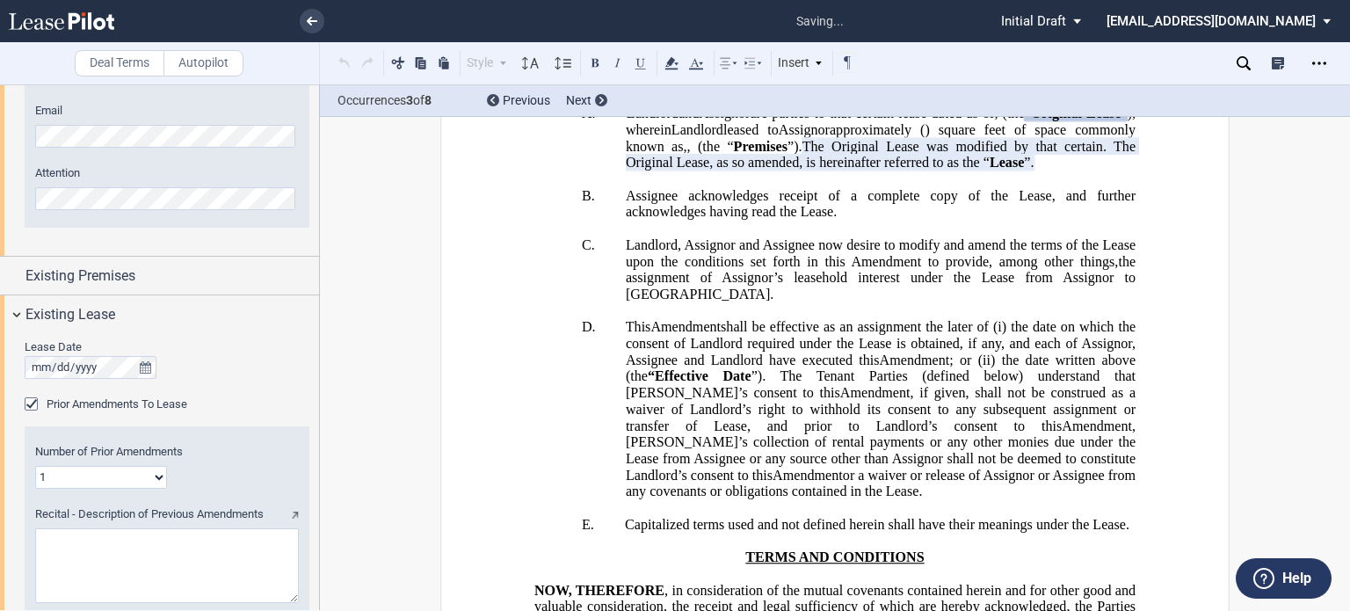
click at [98, 561] on textarea "Recital - Description of Previous Amendments" at bounding box center [167, 565] width 264 height 75
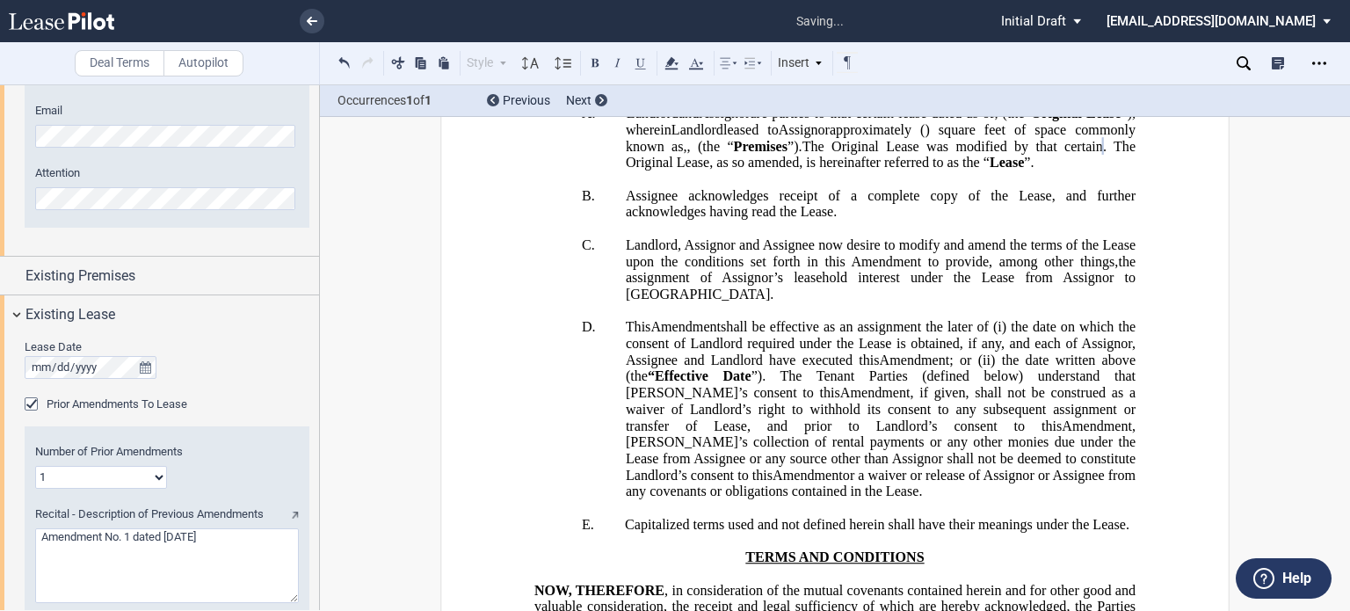
type textarea "Amendment No. 1 dated July 28, 2023"
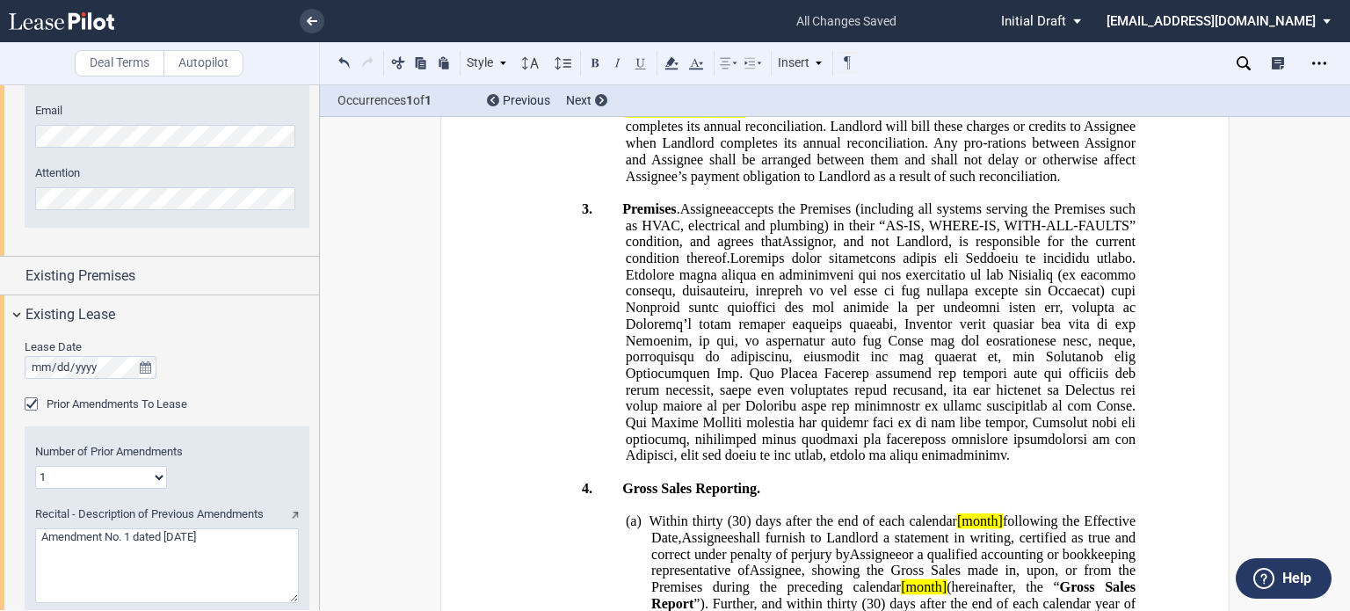
scroll to position [1328, 0]
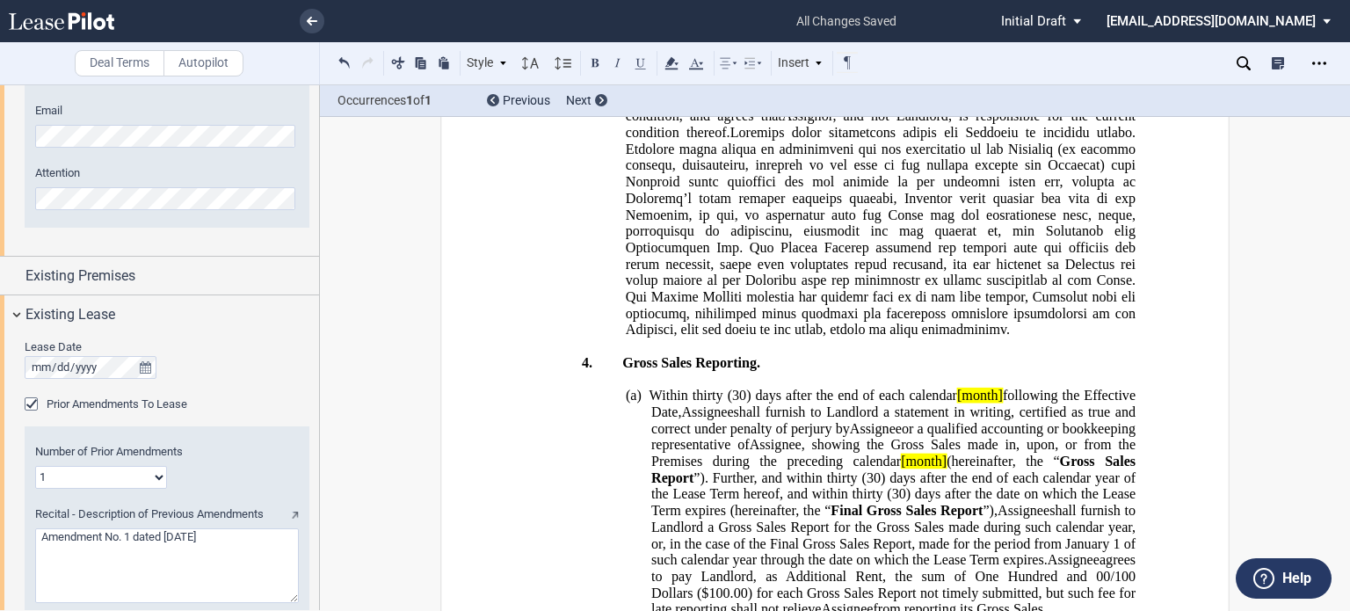
click at [874, 57] on span "of the Lease will occur sometime in the future when Landlord completes its annu…" at bounding box center [882, 16] width 513 height 81
click at [851, 57] on span "of the Lease will occur sometime in the future when Landlord completes its annu…" at bounding box center [882, 16] width 513 height 81
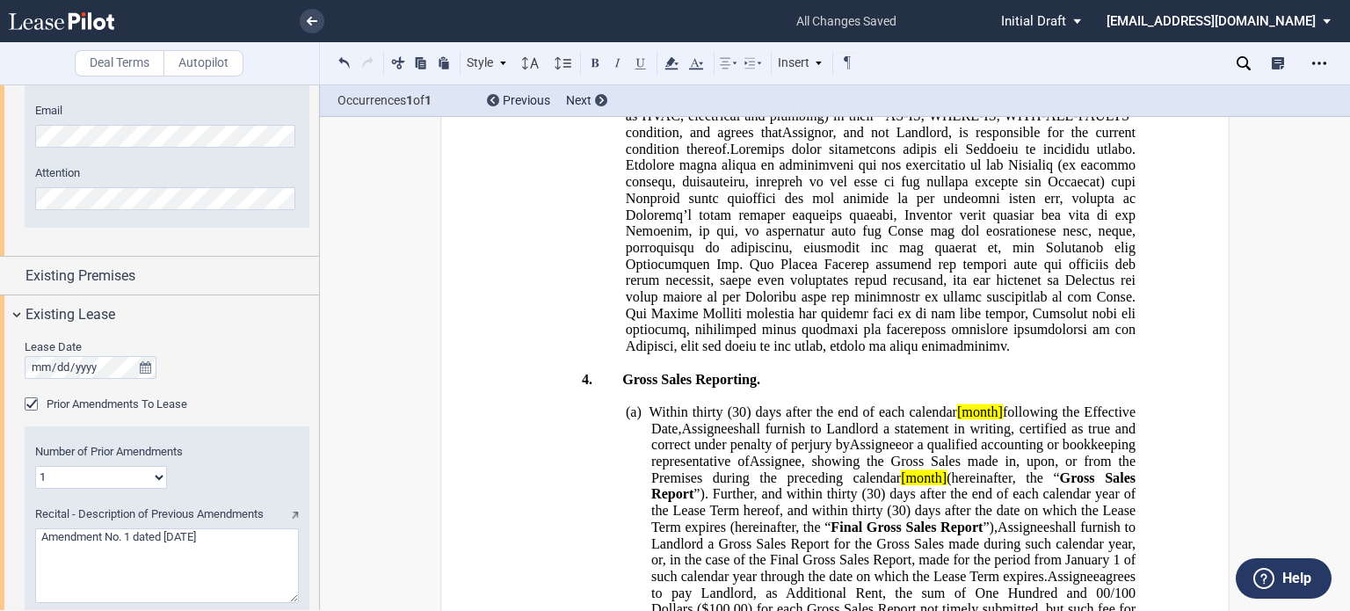
drag, startPoint x: 822, startPoint y: 250, endPoint x: 831, endPoint y: 256, distance: 10.7
click at [824, 75] on span "NNN Reconciliation . The Parties acknowledge that annual adjustments for the ye…" at bounding box center [880, 17] width 517 height 114
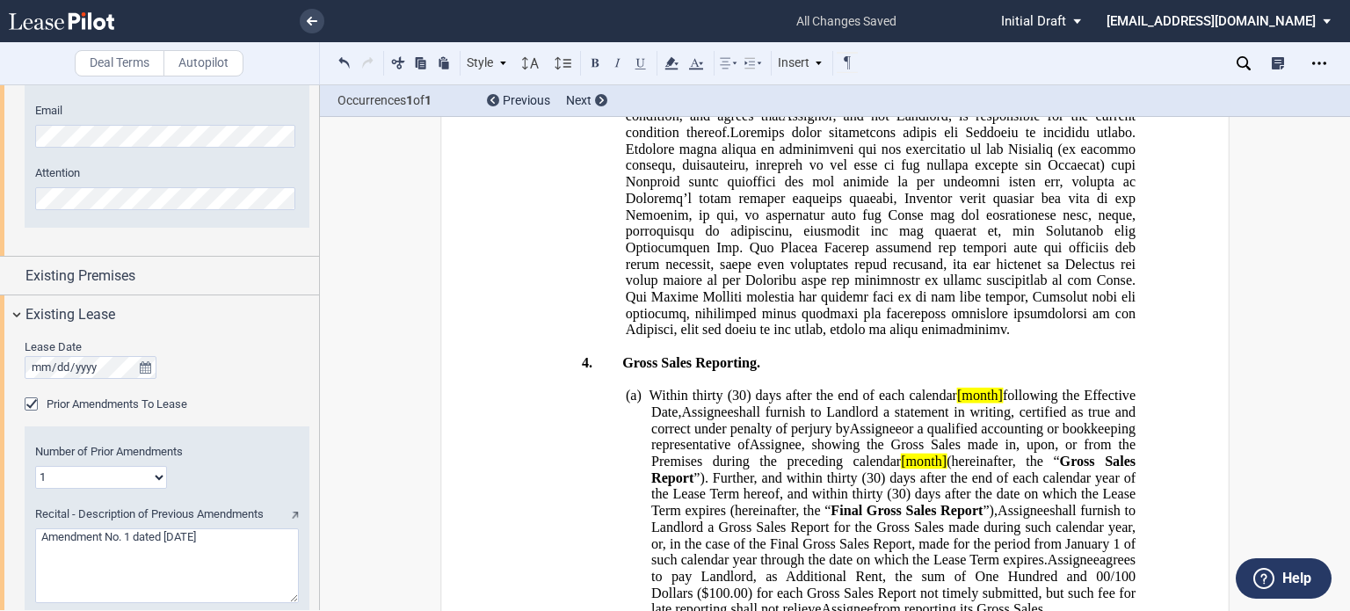
drag, startPoint x: 686, startPoint y: 254, endPoint x: 822, endPoint y: 251, distance: 136.3
click at [822, 58] on span "NNN Reconciliation . The Parties acknowledge that annual adjustments for the ye…" at bounding box center [880, 9] width 517 height 98
drag, startPoint x: 879, startPoint y: 251, endPoint x: 889, endPoint y: 278, distance: 28.9
click at [879, 57] on span "of Exhibit C of the Lease will occur sometime in the future when Landlord compl…" at bounding box center [882, 16] width 513 height 81
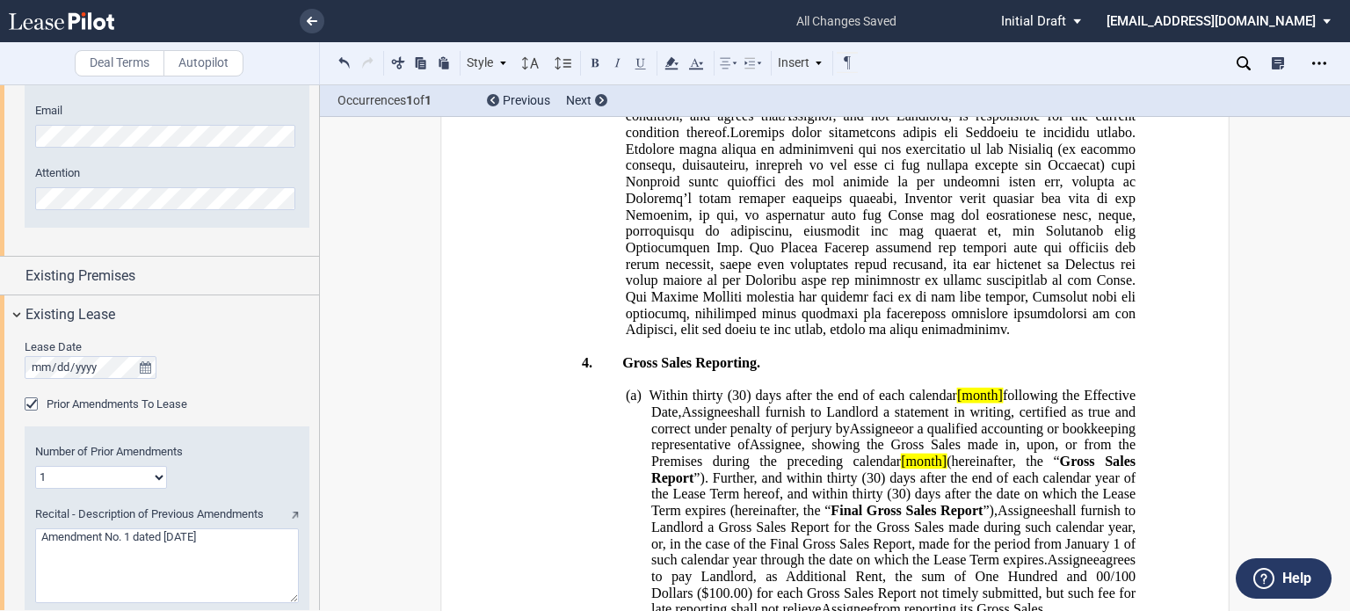
click at [875, 57] on span "of Exhibit C tothe Lease will occur sometime in the future when Landlord comple…" at bounding box center [882, 16] width 513 height 81
click at [893, 57] on span "of Exhibit C tothe Lease will occur sometime in the future when Landlord comple…" at bounding box center [882, 16] width 513 height 81
click at [875, 57] on span "of Exhibit C to the Lease will occur sometime in the future when Landlord compl…" at bounding box center [882, 16] width 513 height 81
drag, startPoint x: 682, startPoint y: 250, endPoint x: 822, endPoint y: 246, distance: 139.8
click at [822, 58] on span "NNN Reconciliation . The Parties acknowledge that annual adjustments for the ye…" at bounding box center [880, 9] width 517 height 98
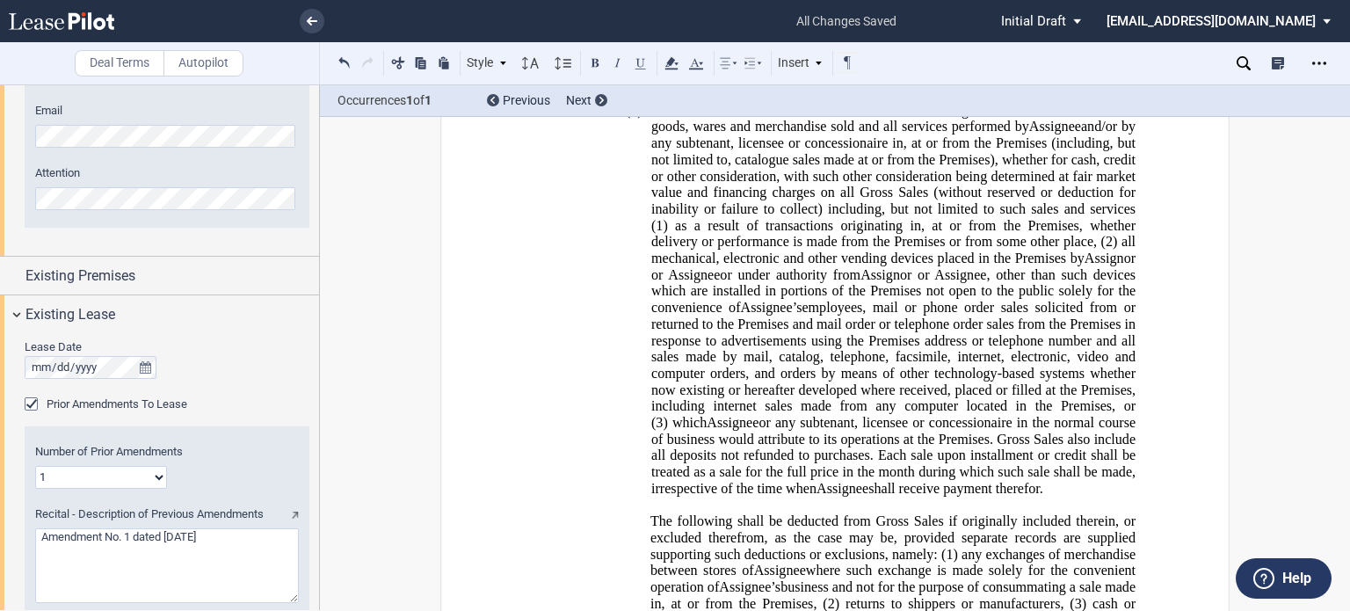
scroll to position [1828, 0]
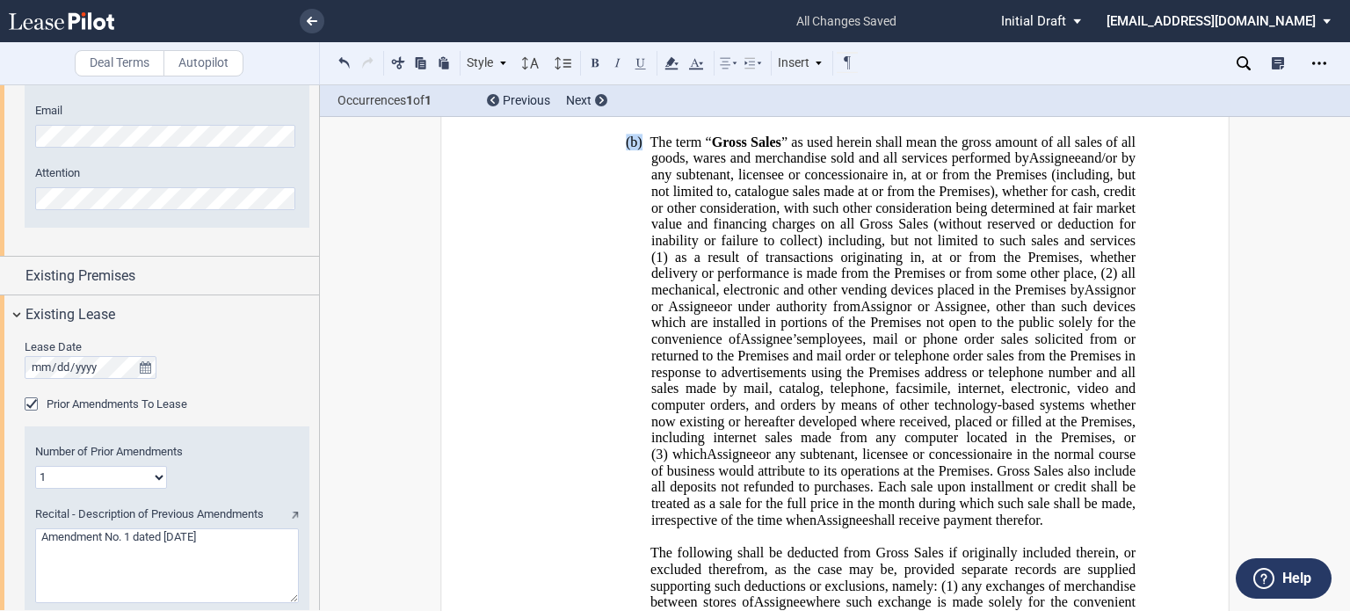
drag, startPoint x: 320, startPoint y: 339, endPoint x: 318, endPoint y: 361, distance: 22.0
click at [318, 361] on div "Deal Terms Autopilot Style 1. SECTION (a) Subsection Normal Normal 8pt 9pt 10pt…" at bounding box center [675, 347] width 1350 height 527
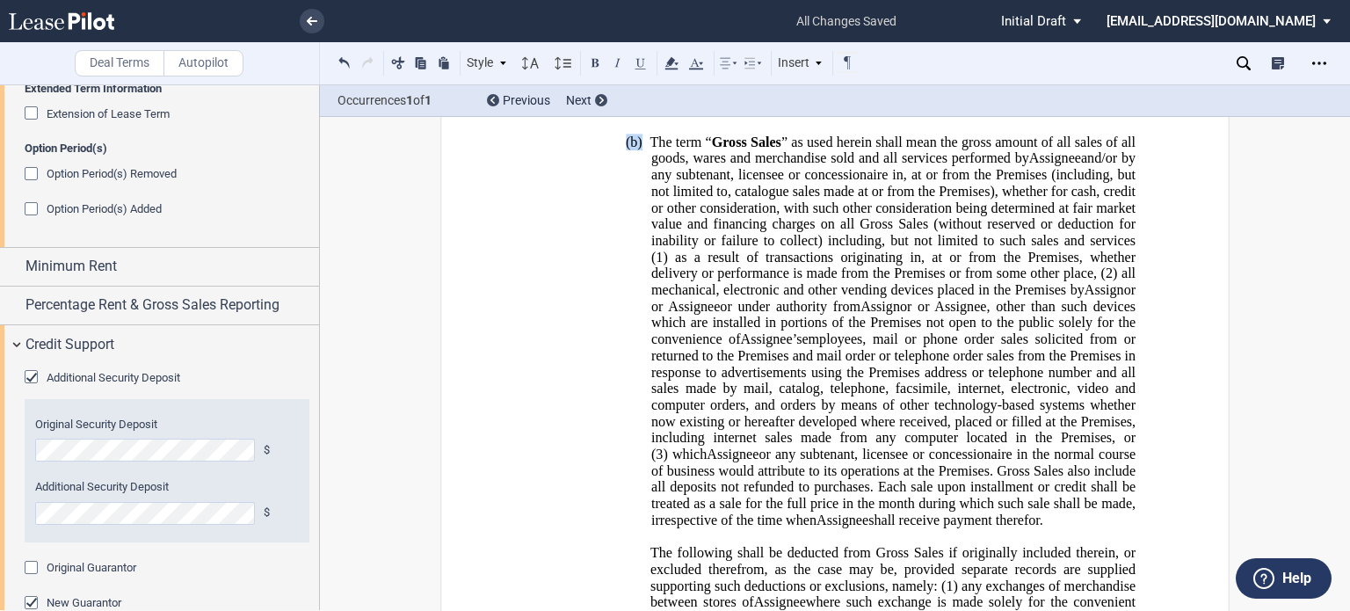
scroll to position [2226, 0]
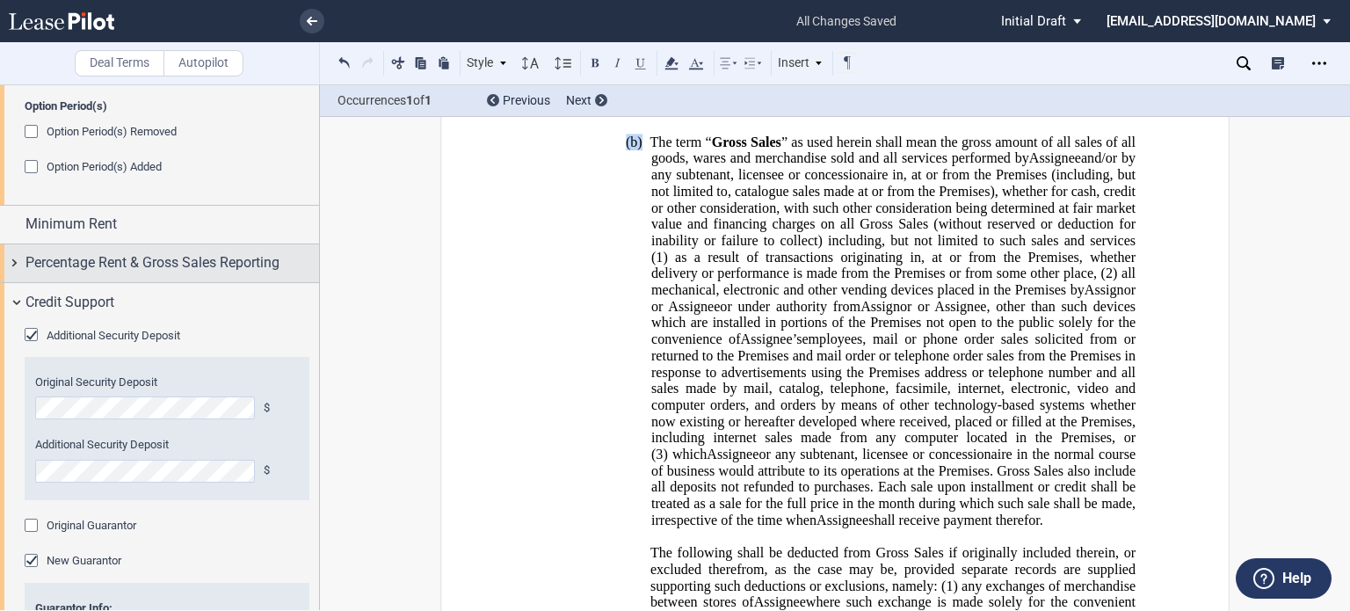
click at [225, 266] on span "Percentage Rent & Gross Sales Reporting" at bounding box center [152, 262] width 254 height 21
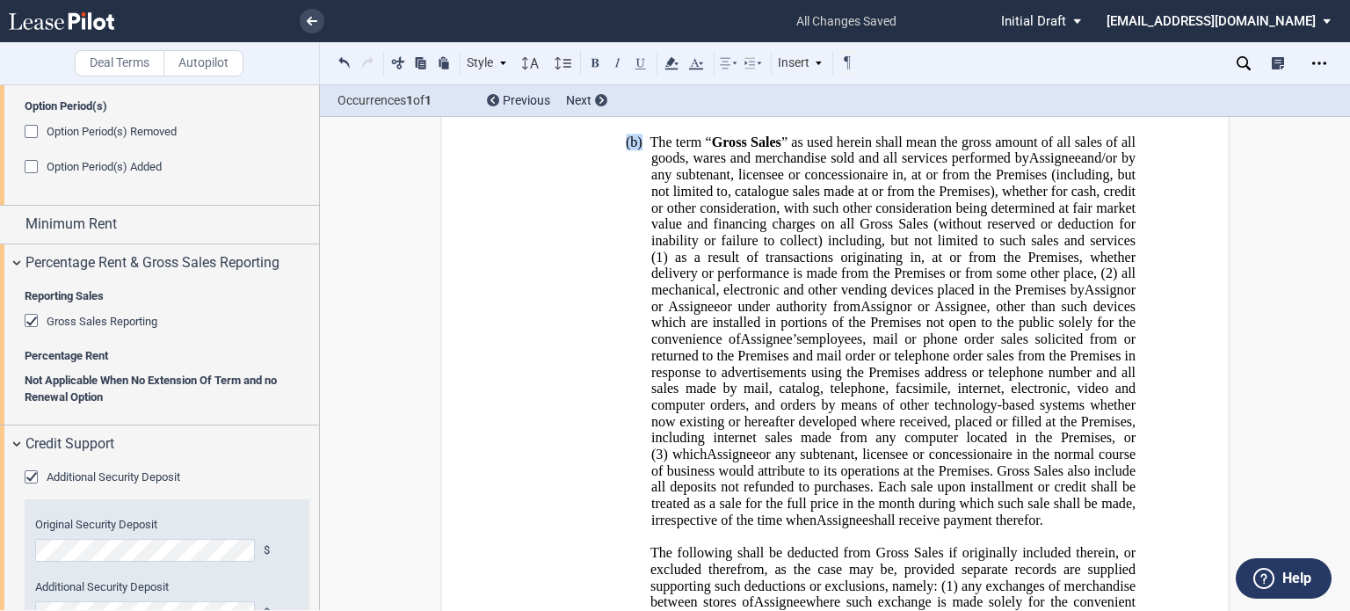
click at [28, 320] on div "Gross Sales Reporting" at bounding box center [34, 323] width 18 height 18
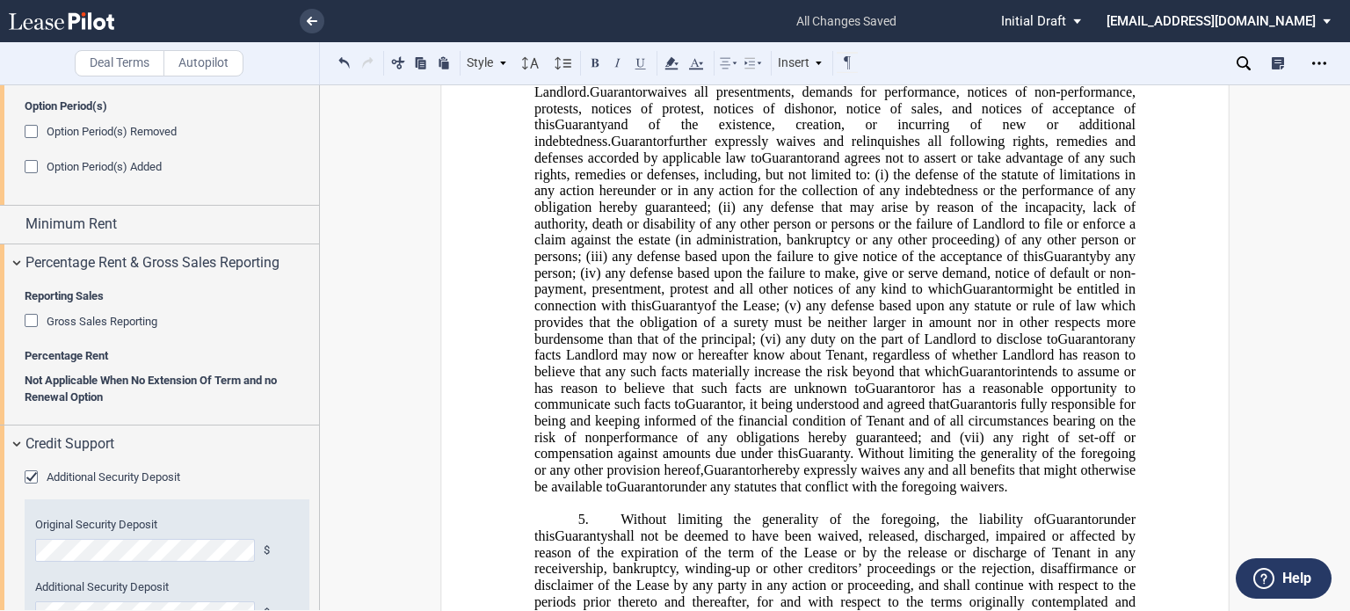
scroll to position [6737, 0]
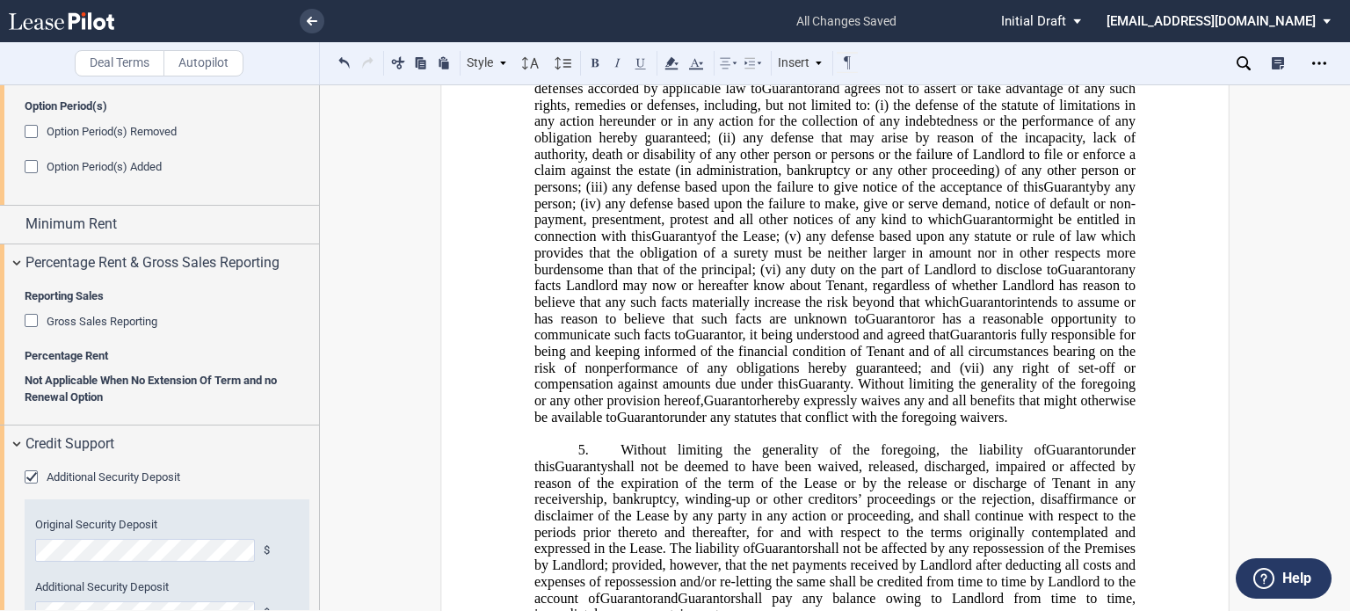
drag, startPoint x: 530, startPoint y: 280, endPoint x: 608, endPoint y: 278, distance: 78.3
